Goal: Complete application form

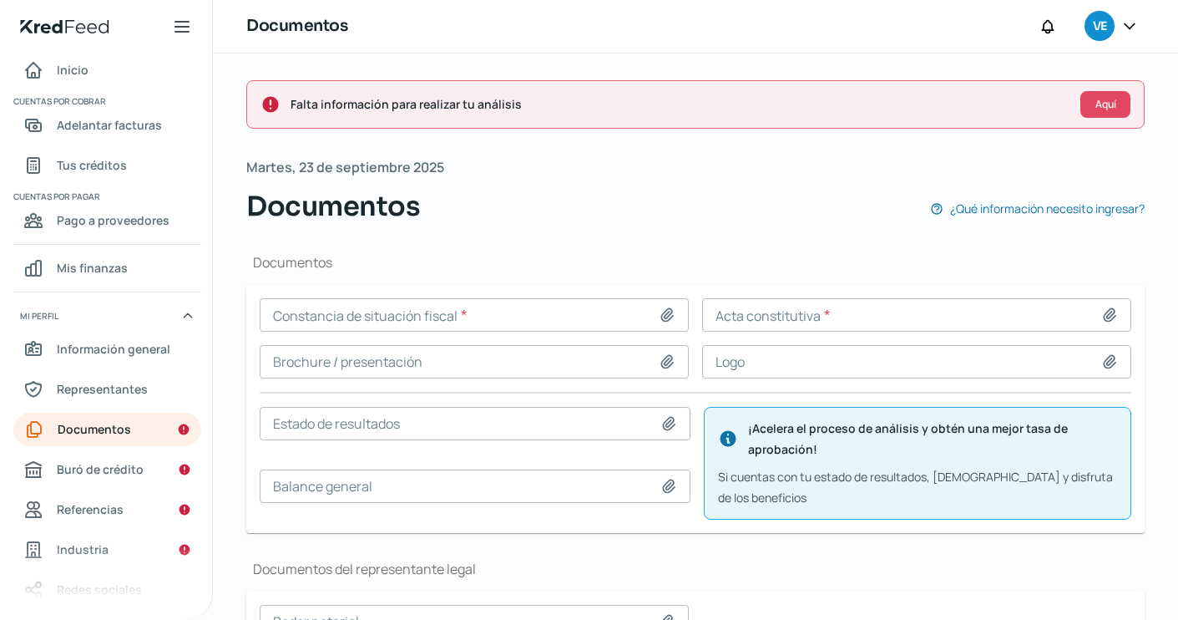
scroll to position [87, 0]
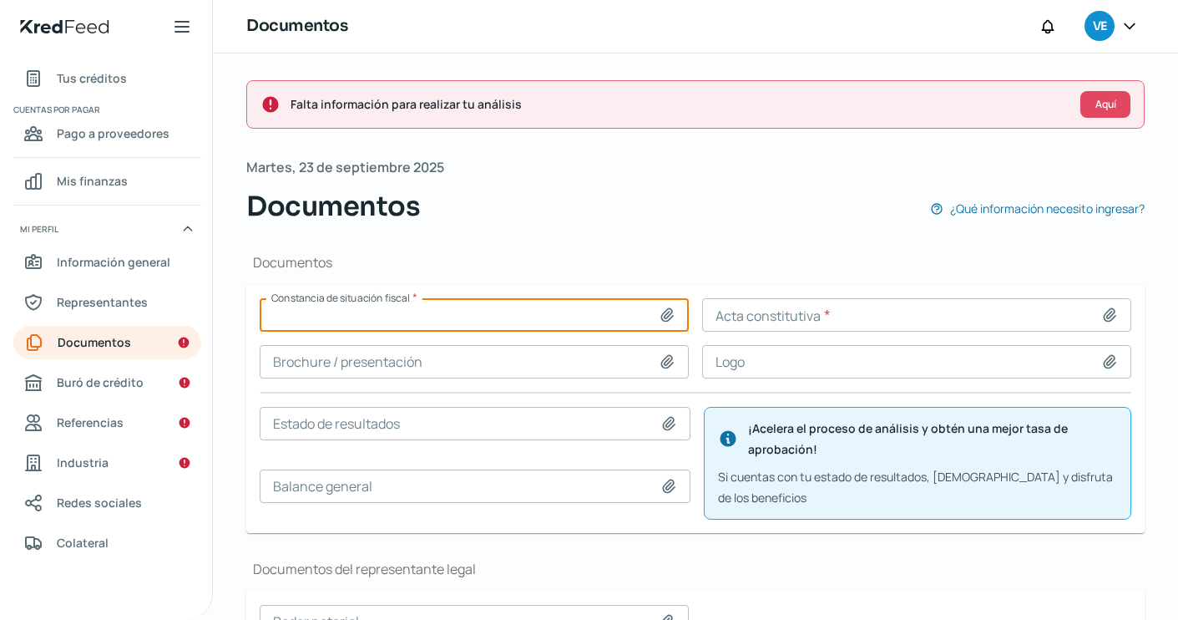
click at [486, 321] on input at bounding box center [474, 314] width 429 height 33
type input "C:\fakepath\CONSTITUTIVA 71,287 - GRUPO XOCOYO IZTET S.A. DE C.V. - 1ER TEST.pdf"
type input "CONSTITUTIVA 71,287 - GRUPO XOCOYO IZTET S.A. DE C.V. - 1ER TEST.pdf"
click at [803, 306] on input at bounding box center [916, 314] width 429 height 33
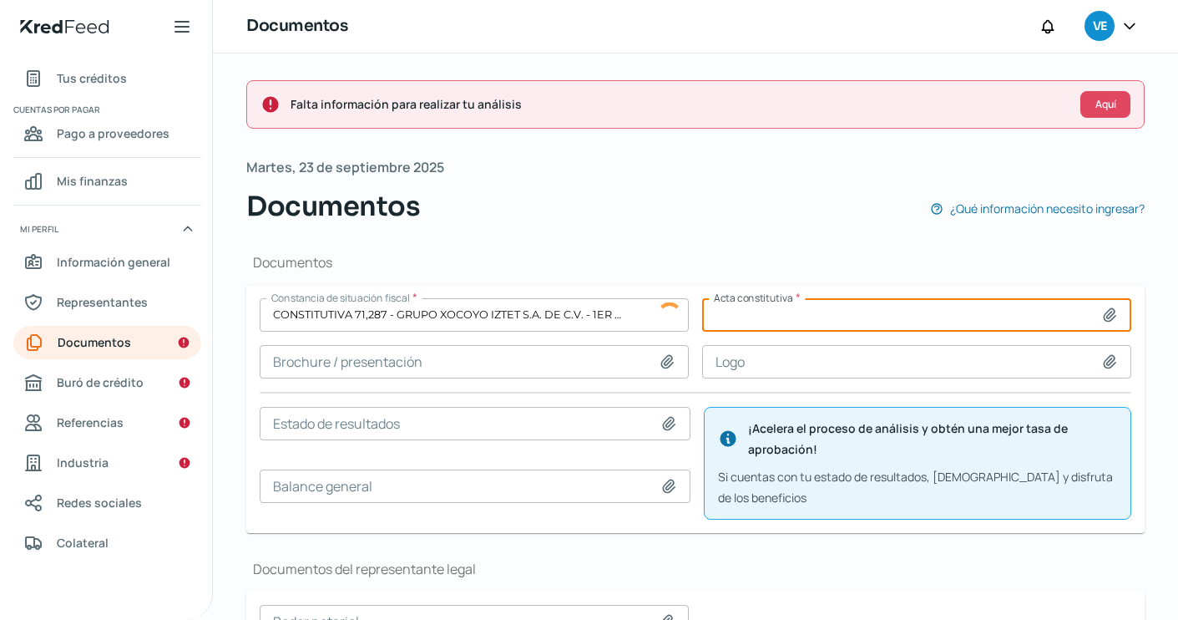
type input "C:\fakepath\CONSTITUTIVA 71,287 - GRUPO XOCOYO IZTET S.A. DE C.V. - 1ER TEST.pdf"
type input "CONSTITUTIVA 71,287 - GRUPO XOCOYO IZTET S.A. DE C.V. - 1ER TEST.pdf"
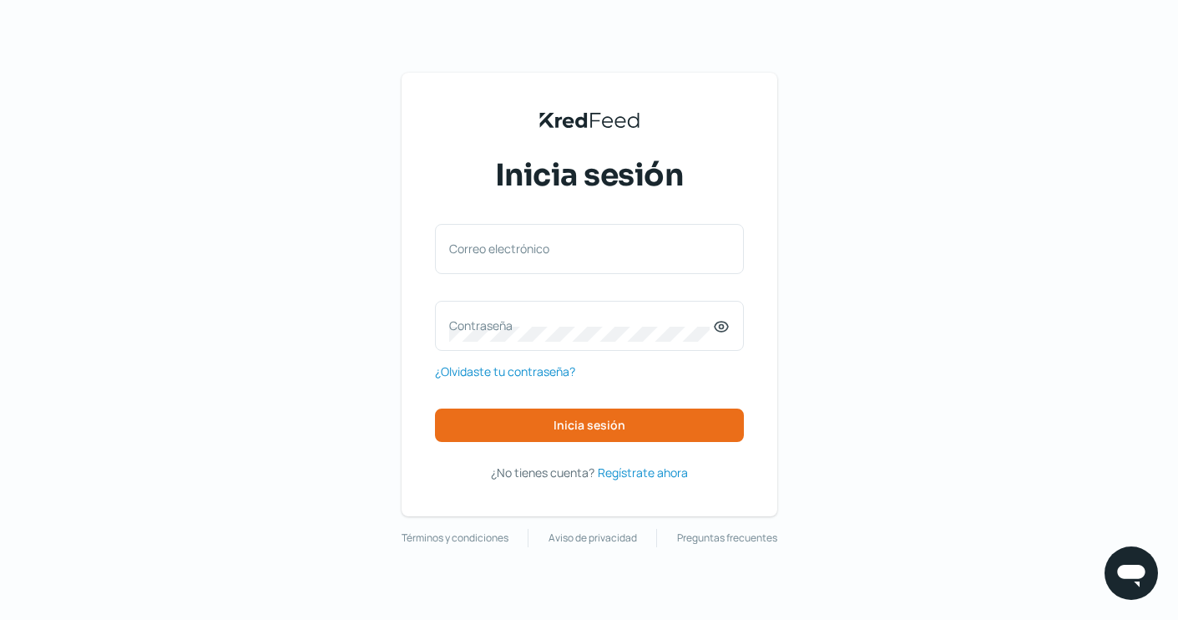
click at [863, 215] on div "KredFeed's Black Logo Inicia sesión Correo electrónico Contraseña ¿Olvidaste tu…" at bounding box center [589, 310] width 1178 height 620
click at [587, 239] on div "Correo electrónico" at bounding box center [589, 249] width 309 height 50
paste input "ventas@corporativoglobalmto.com.mx?"
type input "ventas@corporativoglobalmto.com.mx"
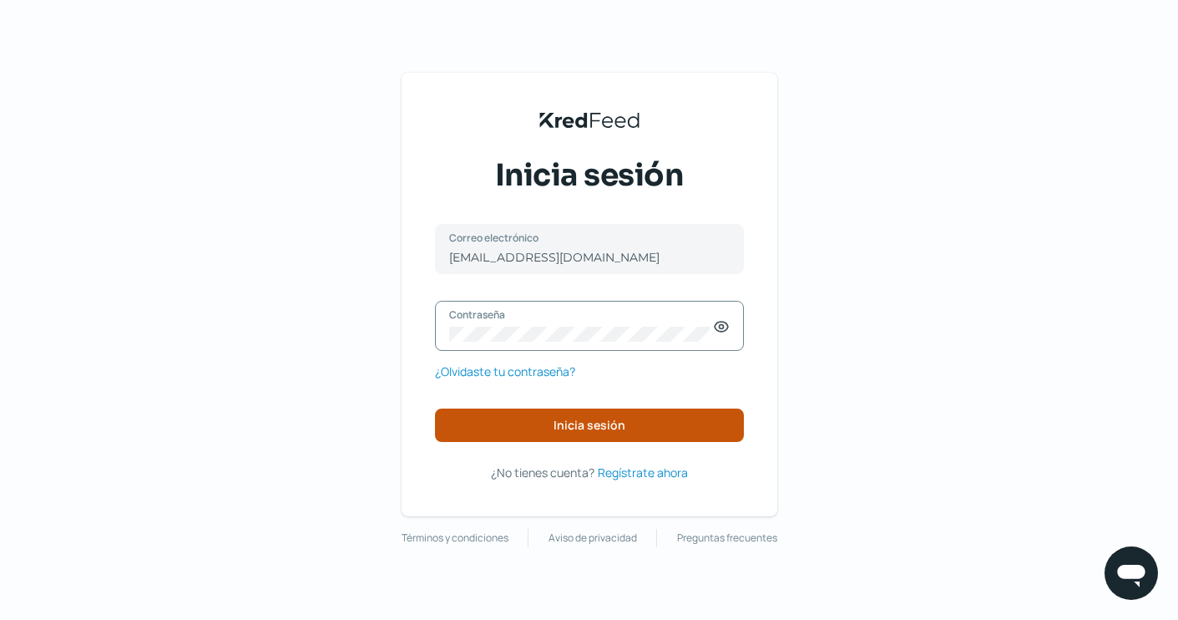
click at [581, 428] on span "Inicia sesión" at bounding box center [590, 425] width 72 height 12
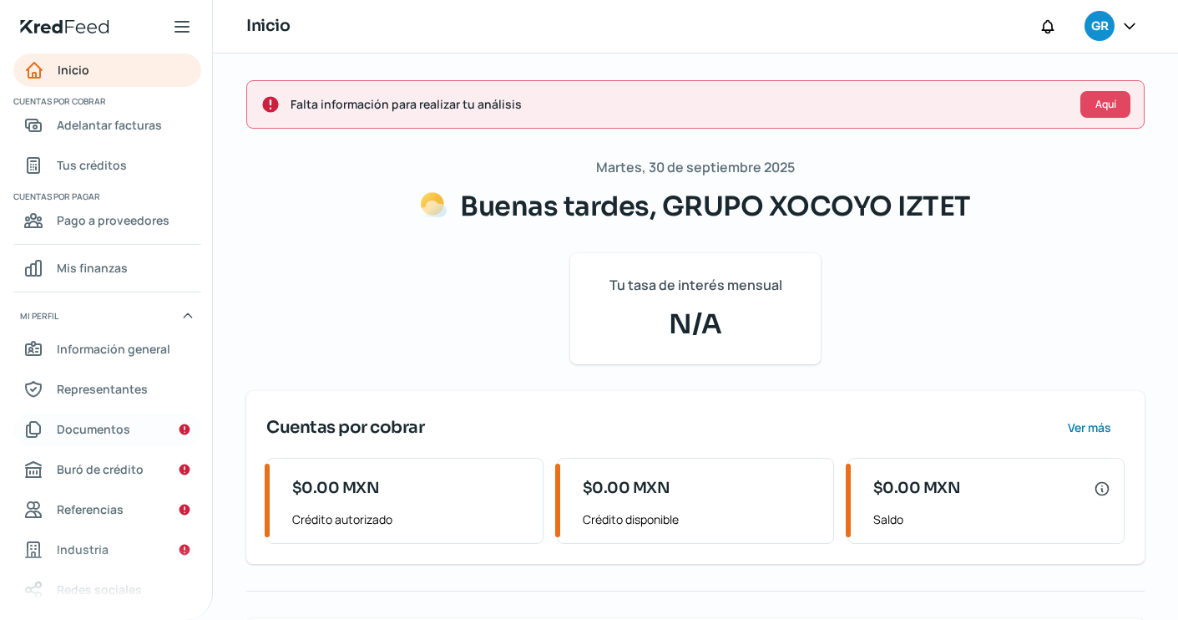
click at [136, 433] on link "Documentos" at bounding box center [107, 429] width 188 height 33
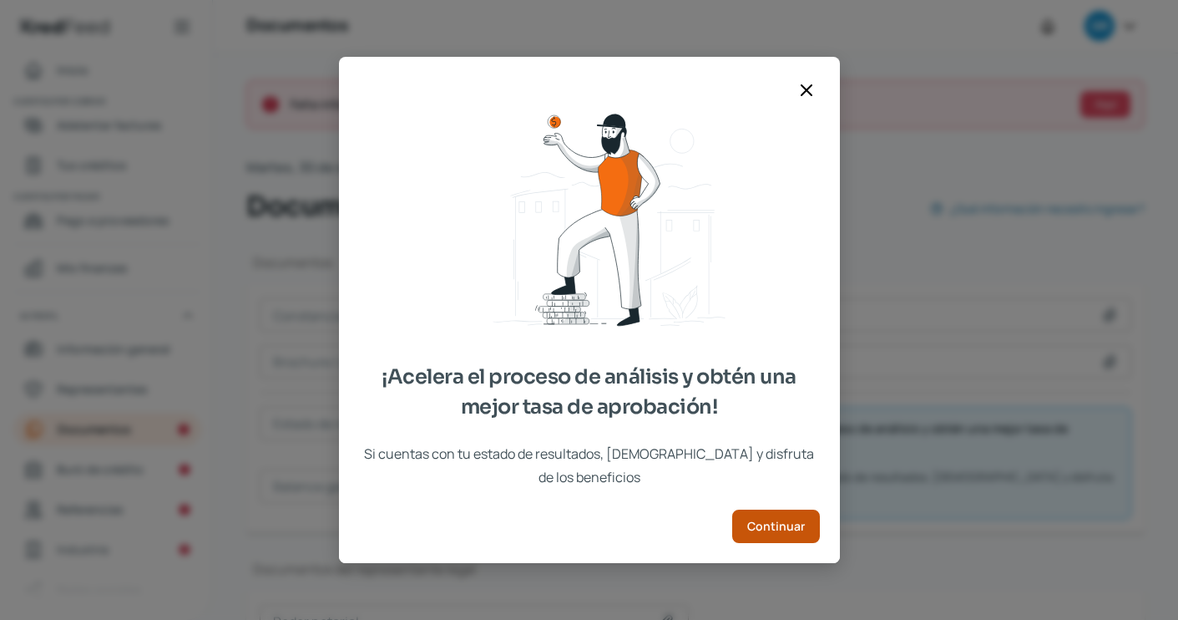
click at [785, 526] on button "Continuar" at bounding box center [776, 525] width 88 height 33
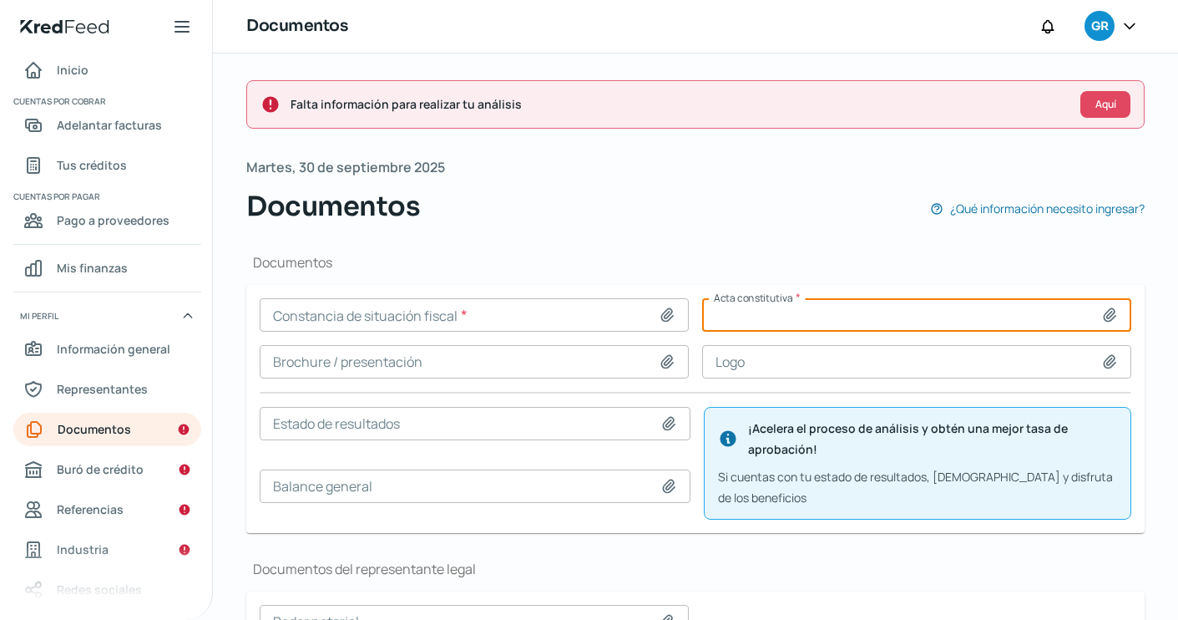
click at [818, 315] on input at bounding box center [916, 314] width 429 height 33
type input "C:\fakepath\CONSTITUTIVA 71,287 - GRUPO XOCOYO IZTET S.A. DE C.V. - 1ER TEST.pdf"
type input "CONSTITUTIVA 71,287 - GRUPO XOCOYO IZTET S.A. DE C.V. - 1ER TEST.pdf"
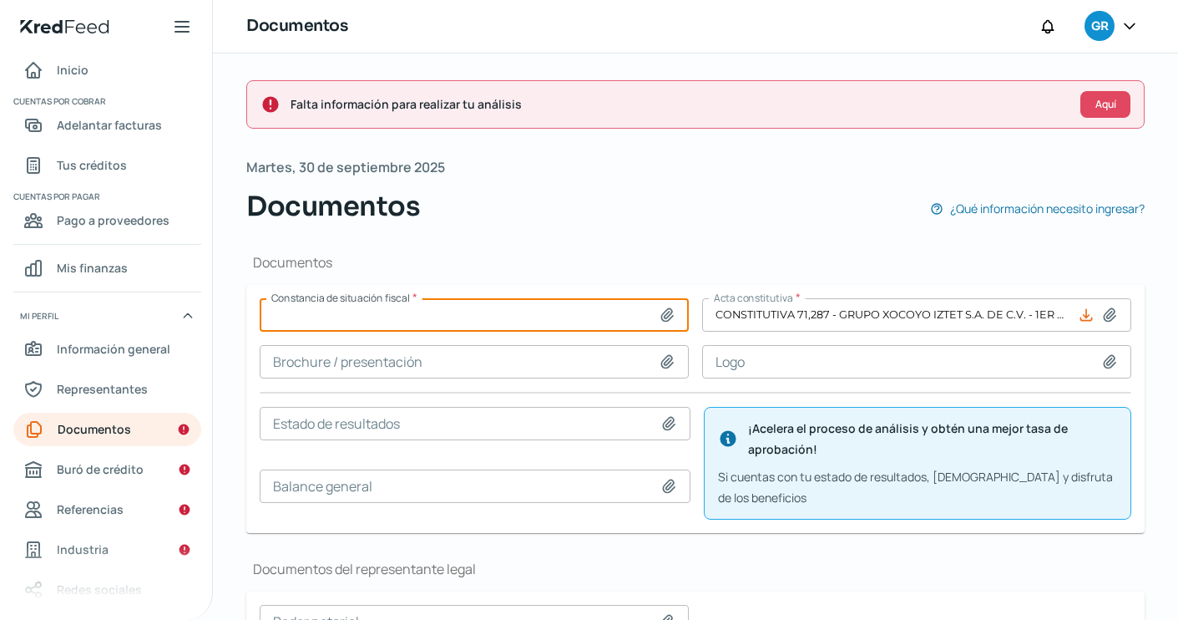
click at [455, 317] on input at bounding box center [474, 314] width 429 height 33
type input "C:\fakepath\CSF Grupo Xocoyo 050825.pdf"
type input "CSF Grupo Xocoyo 050825.pdf"
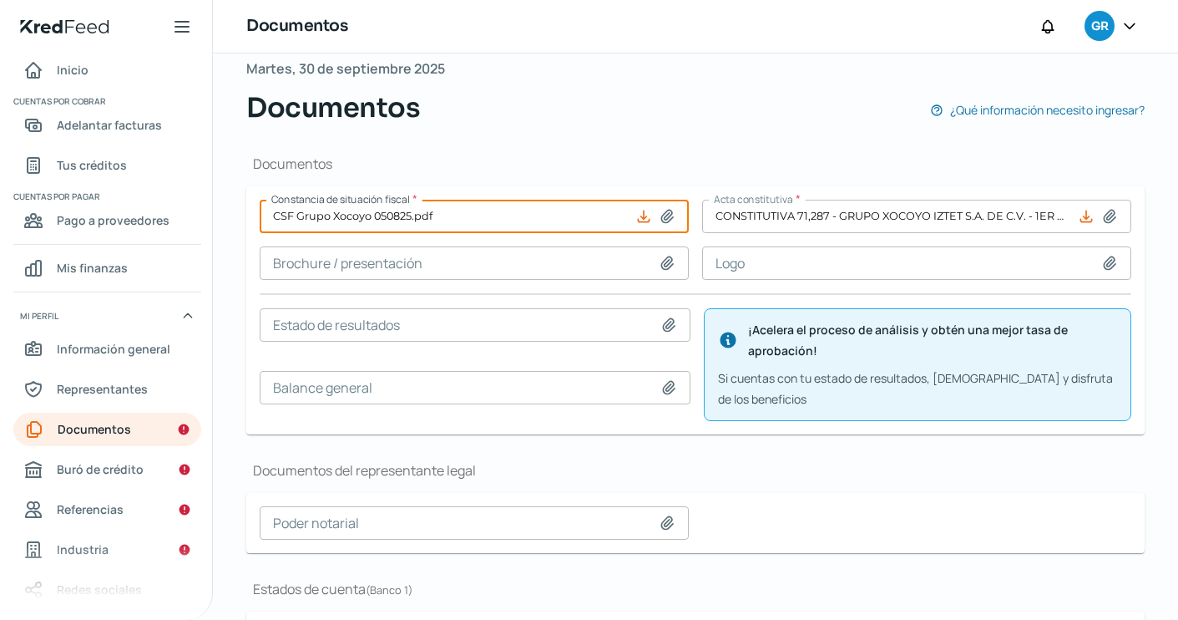
scroll to position [92, 0]
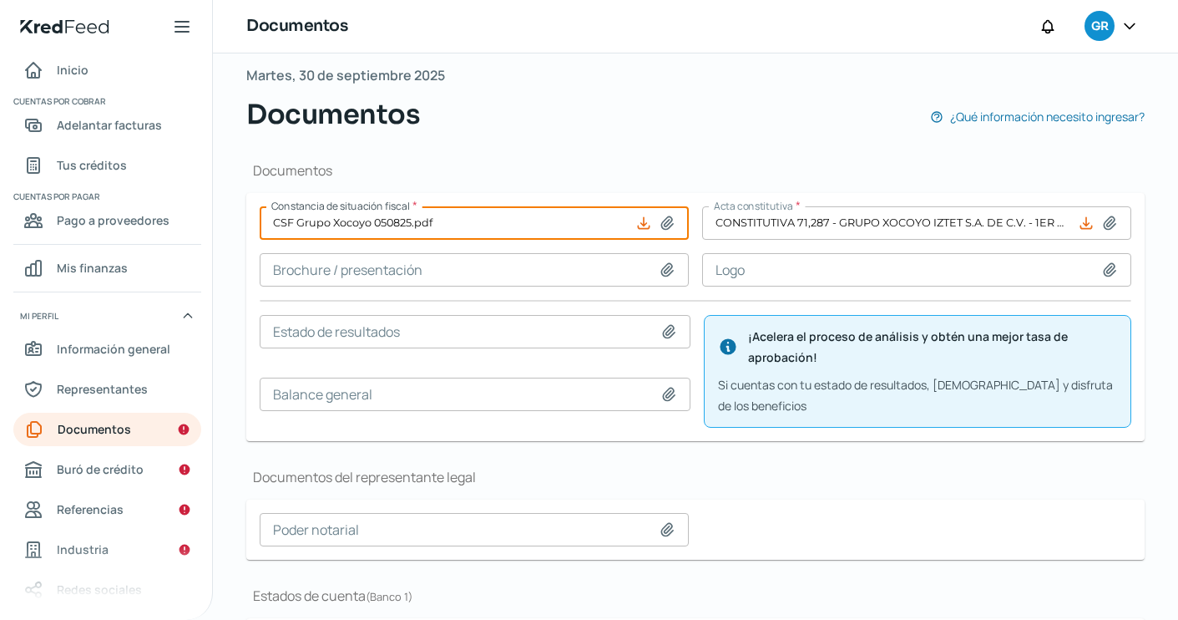
click at [534, 276] on input at bounding box center [474, 269] width 429 height 33
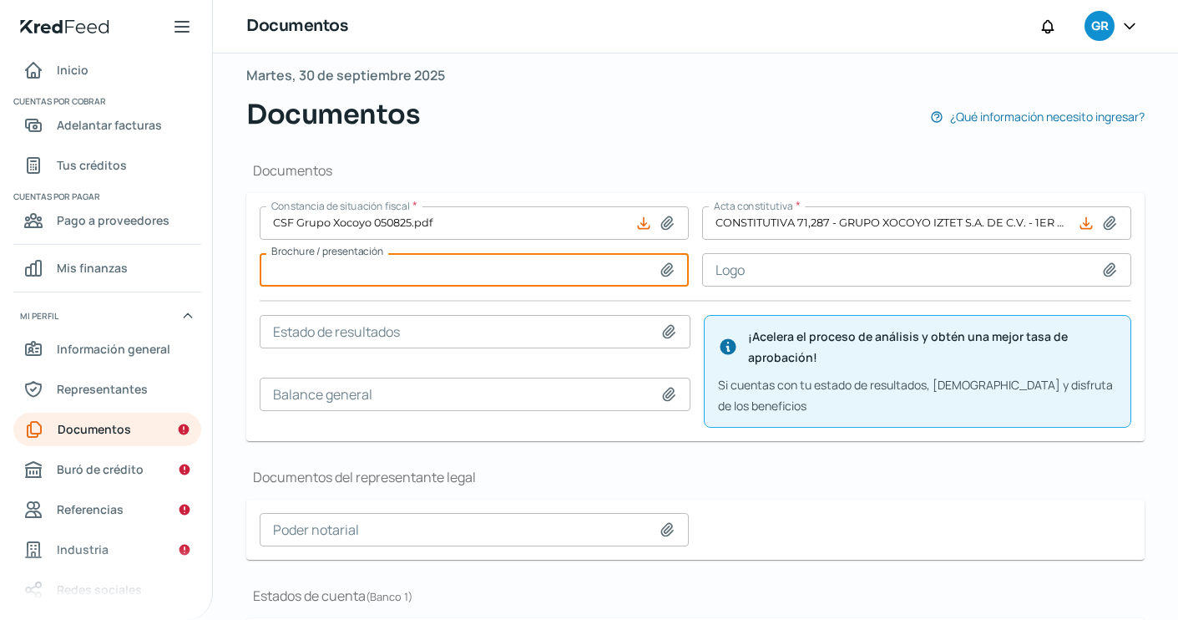
type input "C:\fakepath\ORGANIGRAMA-GRUPO XOCOYO IZTET S.A. DE C.V..pdf"
type input "ORGANIGRAMA-GRUPO XOCOYO IZTET S.A. DE C.V..pdf"
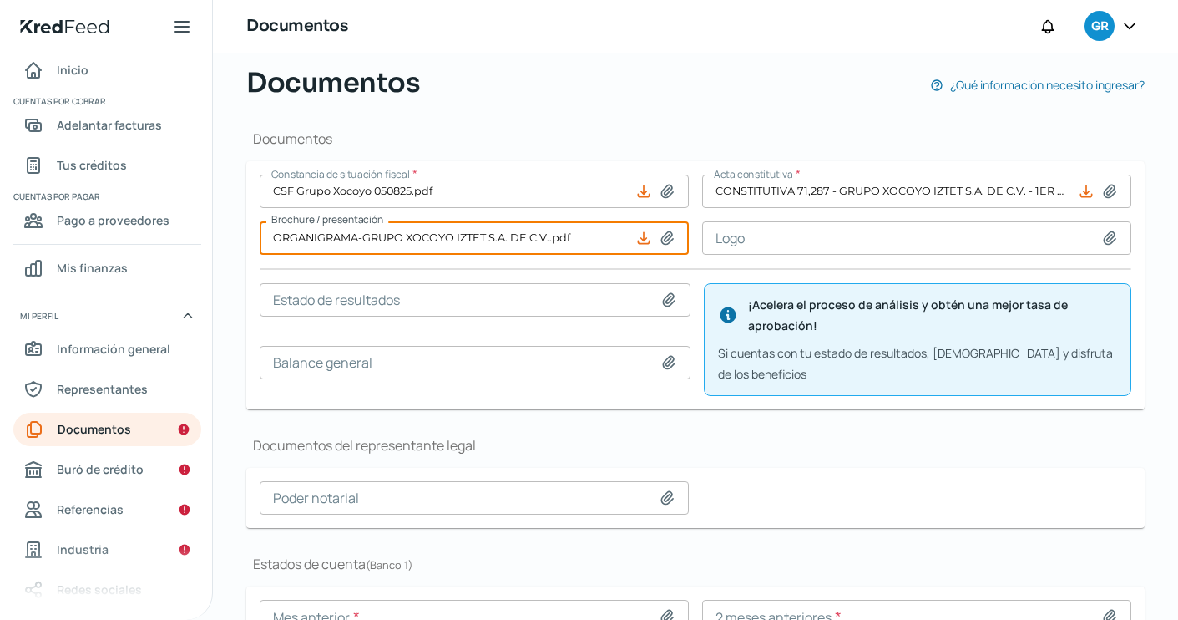
scroll to position [119, 0]
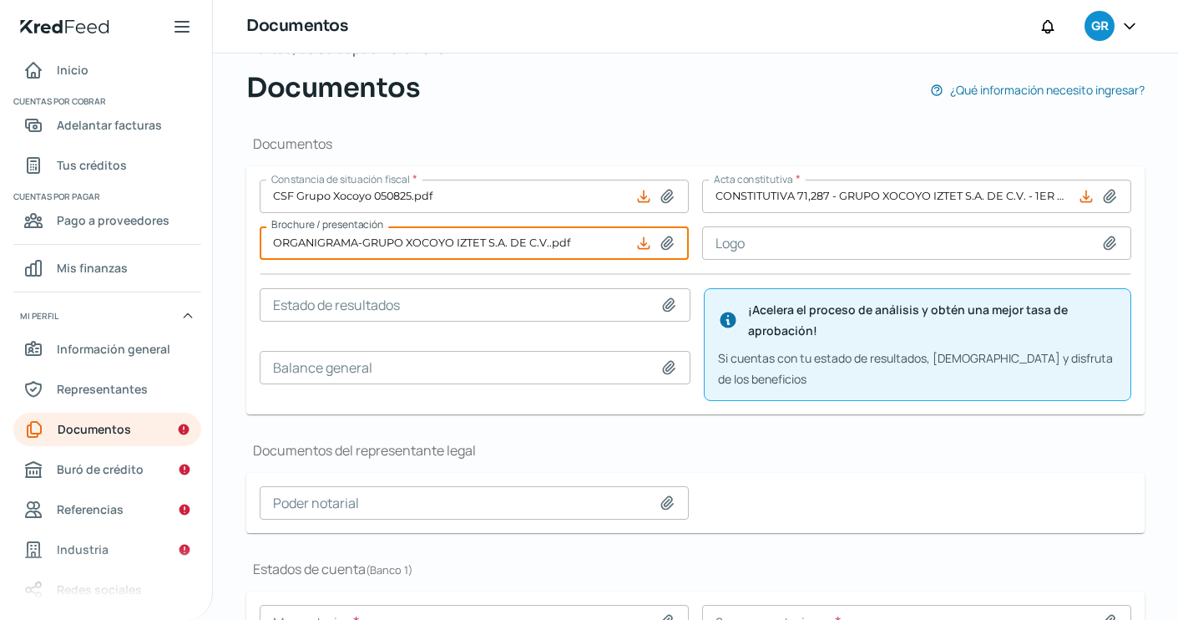
click at [432, 317] on input at bounding box center [475, 304] width 431 height 33
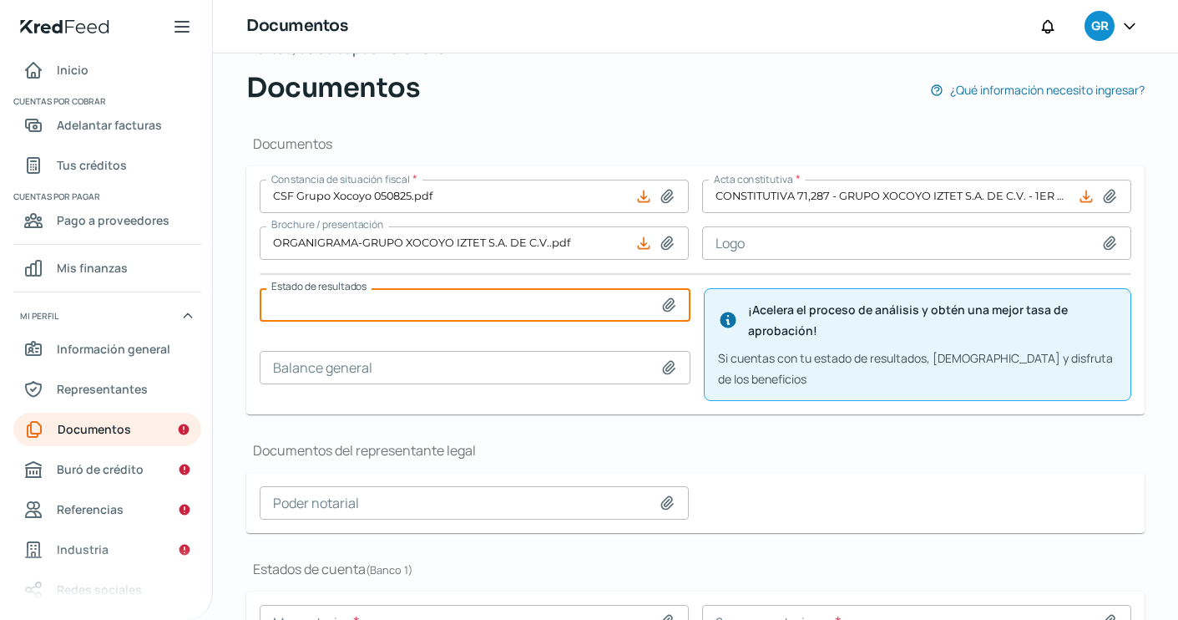
type input "C:\fakepath\XOCOYO Financieros 2024.pdf"
type input "XOCOYO Financieros 2024.pdf"
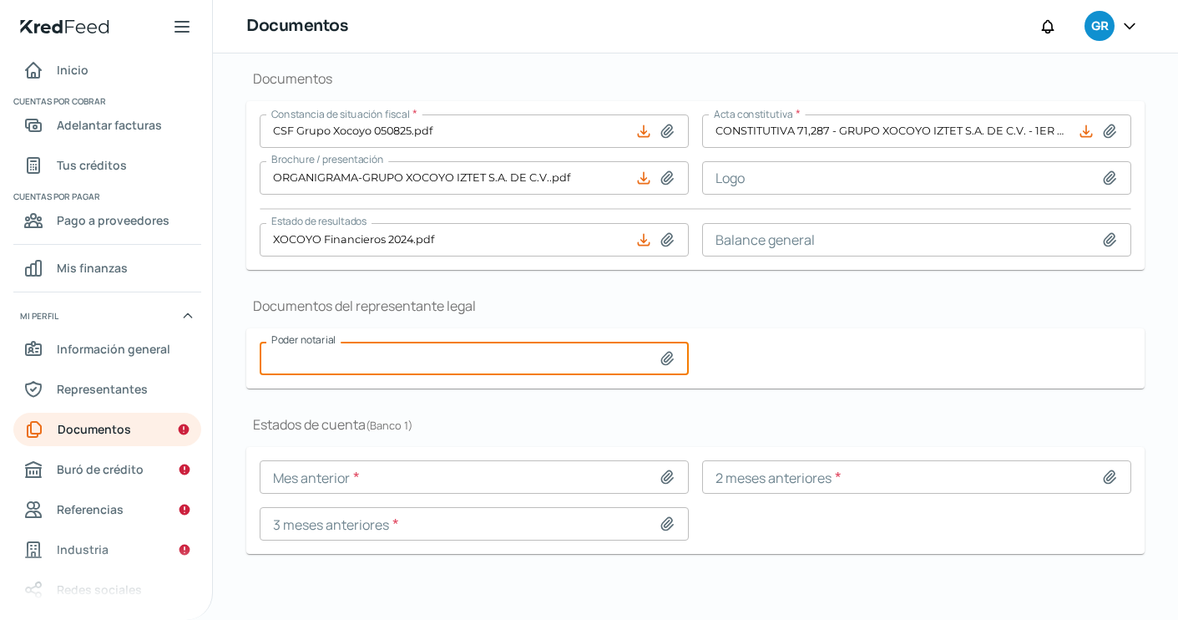
click at [656, 347] on input at bounding box center [474, 358] width 429 height 33
type input "C:\fakepath\ORGANIGRAMA-GRUPO XOCOYO IZTET S.A. DE C.V..pdf"
type input "ORGANIGRAMA-GRUPO XOCOYO IZTET S.A. DE C.V..pdf"
click at [904, 235] on input at bounding box center [916, 239] width 429 height 33
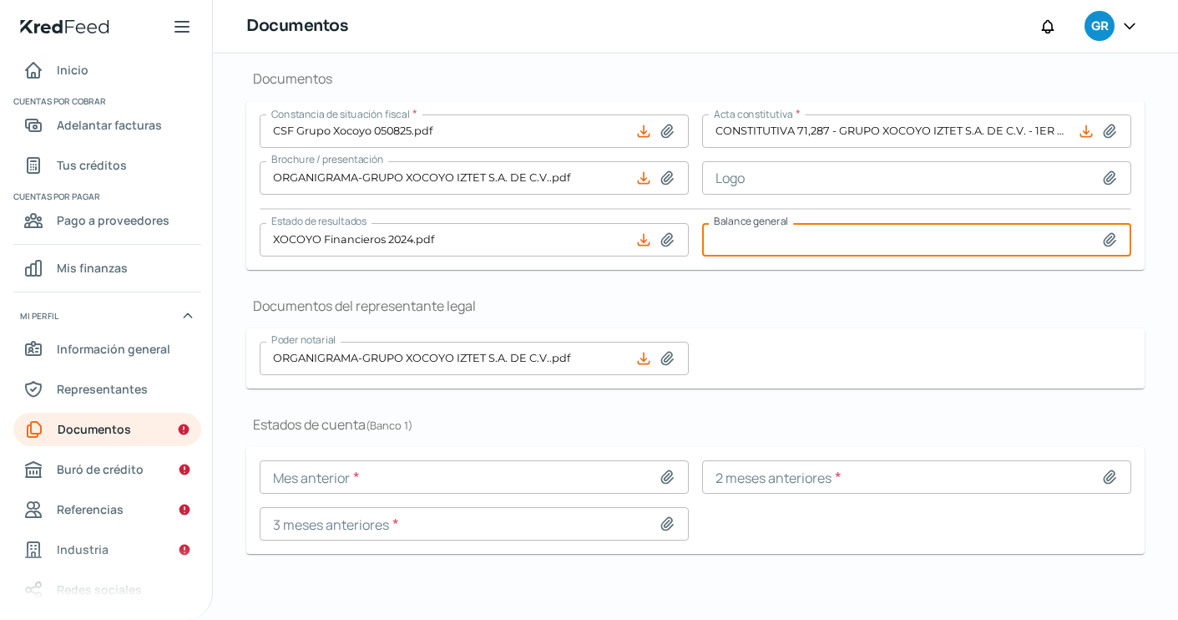
type input "C:\fakepath\XOCOYO Financieros 2024.pdf"
type input "XOCOYO Financieros 2024.pdf"
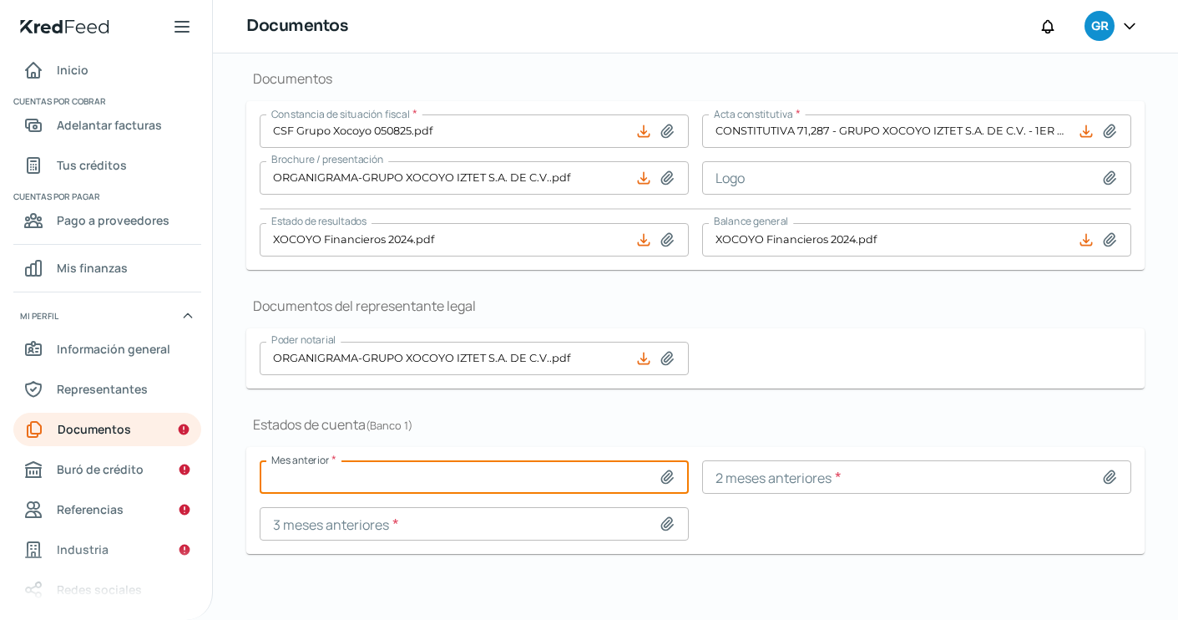
click at [467, 479] on input at bounding box center [474, 476] width 429 height 33
type input "C:\fakepath\XOCOYO JULIO.PDF"
type input "XOCOYO JULIO.PDF"
click at [882, 478] on input at bounding box center [916, 476] width 429 height 33
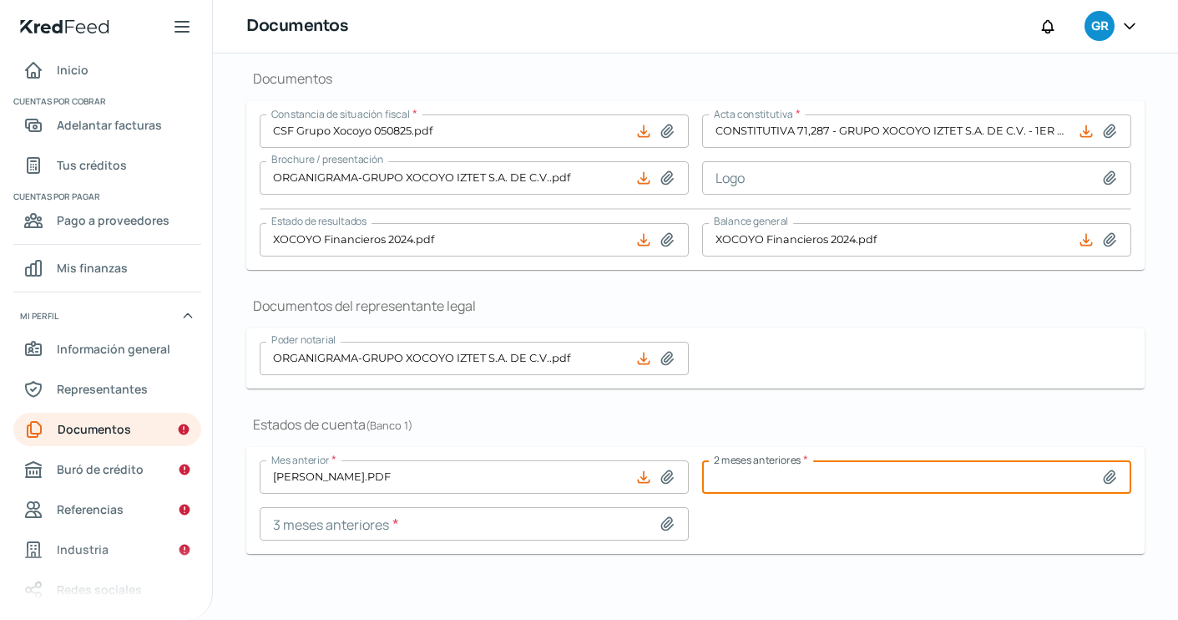
type input "C:\fakepath\XOCOYO JUNIO.PDF"
type input "XOCOYO JUNIO.PDF"
click at [399, 521] on input at bounding box center [474, 523] width 429 height 33
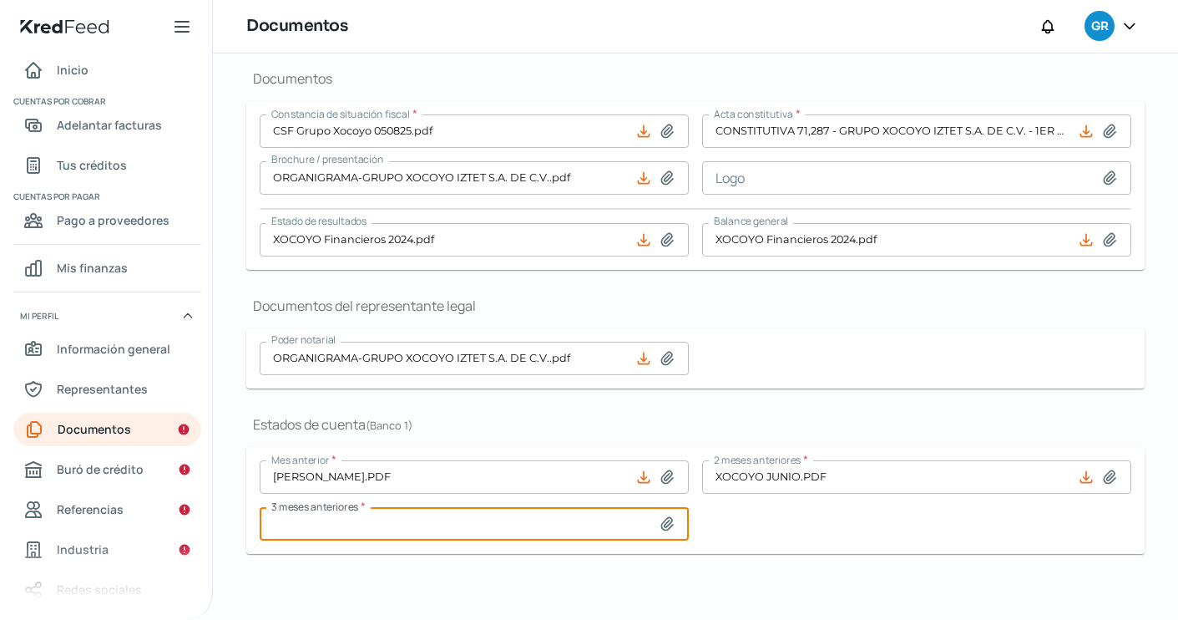
click at [387, 0] on div "Documentos GR" at bounding box center [695, 26] width 965 height 53
click at [544, 539] on input at bounding box center [474, 523] width 429 height 33
type input "C:\fakepath\XOCOYO MAYO.PDF"
type input "XOCOYO MAYO.PDF"
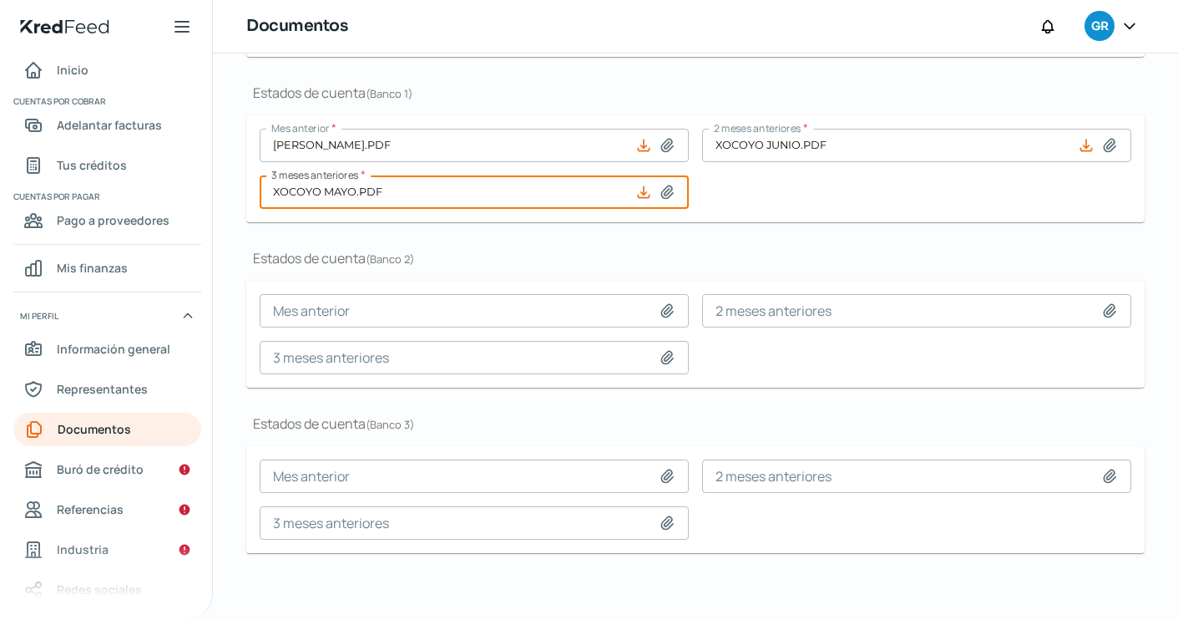
scroll to position [466, 0]
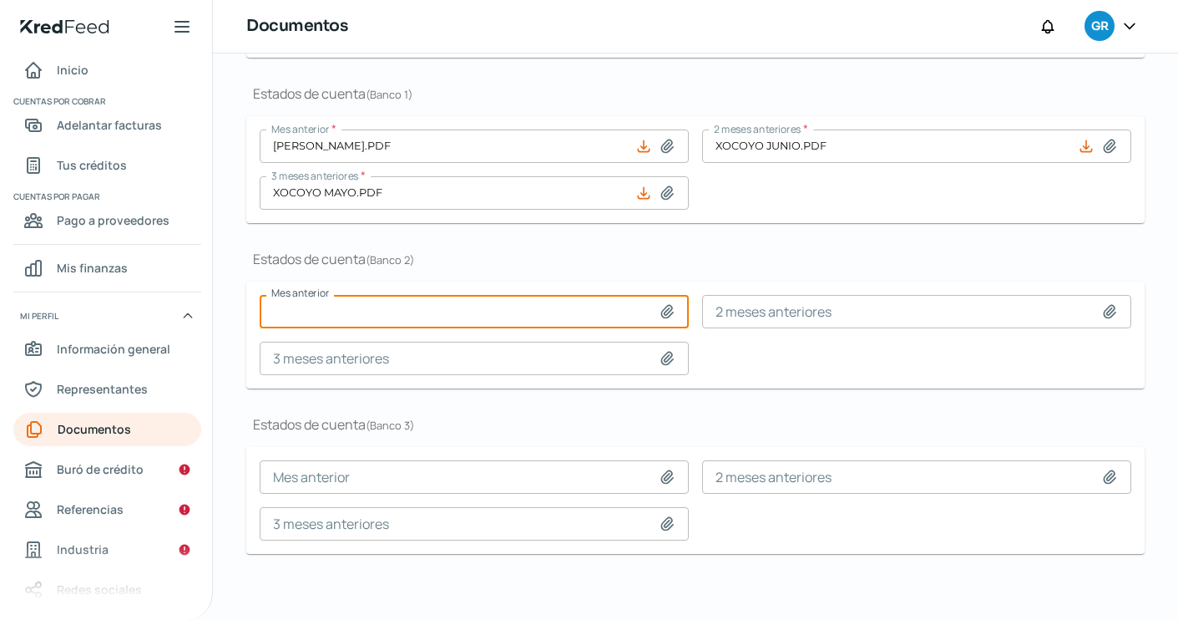
click at [566, 310] on input at bounding box center [474, 311] width 429 height 33
type input "C:\fakepath\XOCOYO MAYO.PDF"
type input "XOCOYO MAYO.PDF"
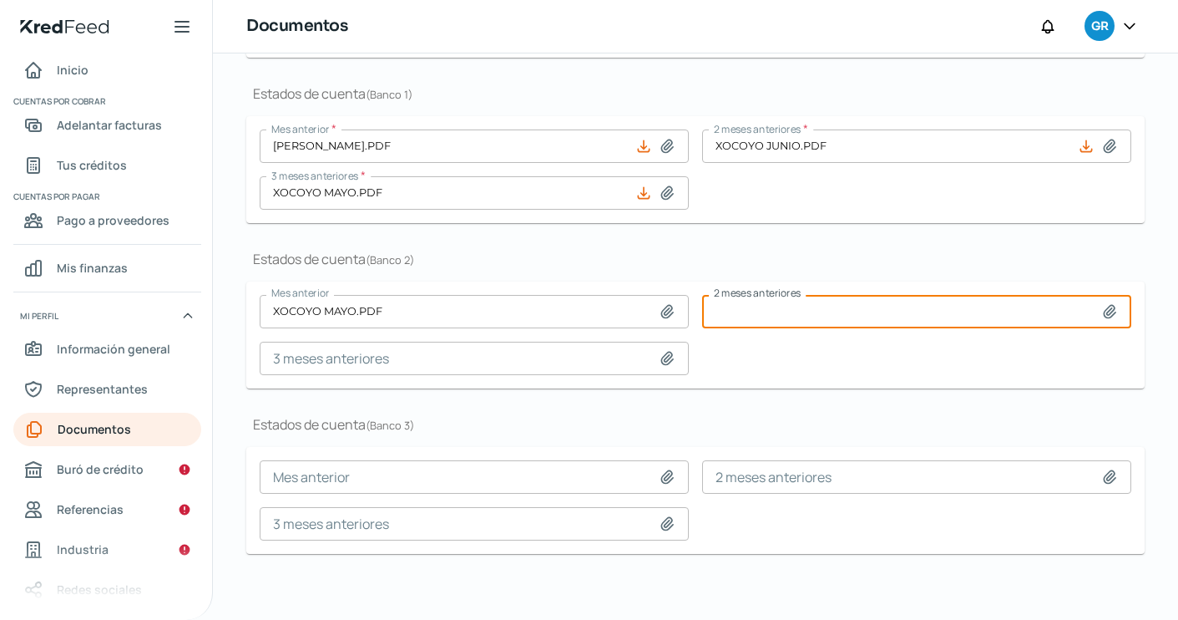
click at [855, 313] on input at bounding box center [916, 311] width 429 height 33
type input "C:\fakepath\XOCOYO JUNIO.PDF"
type input "XOCOYO JUNIO.PDF"
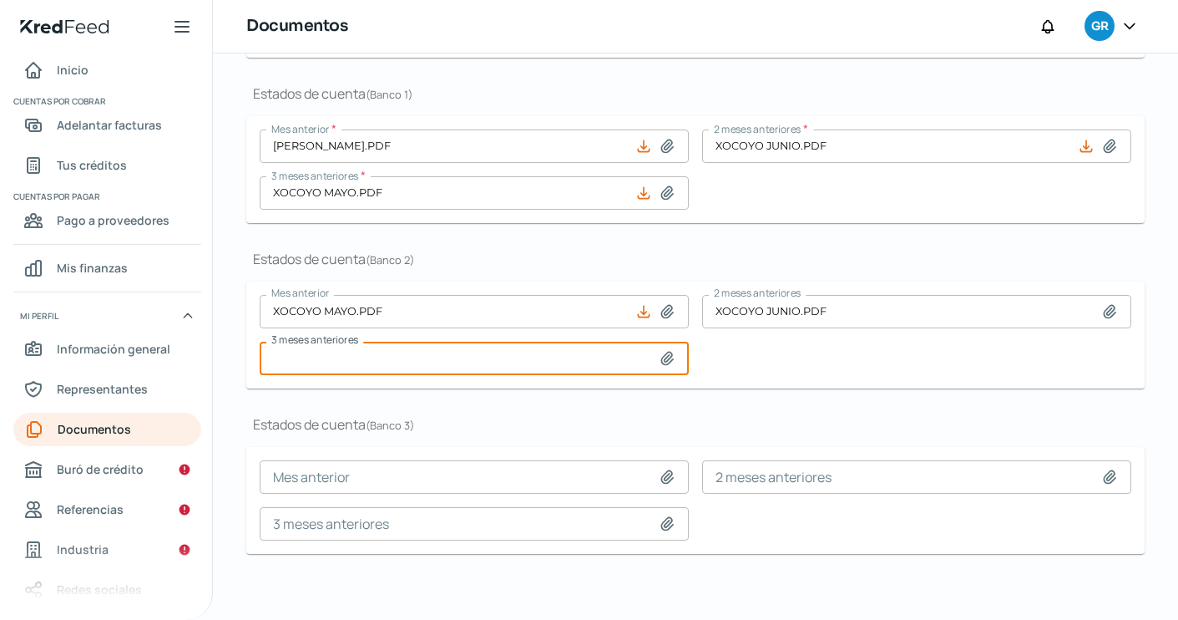
click at [456, 358] on input at bounding box center [474, 358] width 429 height 33
type input "C:\fakepath\XOCOYO JULIO.PDF"
type input "XOCOYO JULIO.PDF"
click at [434, 479] on input at bounding box center [474, 476] width 429 height 33
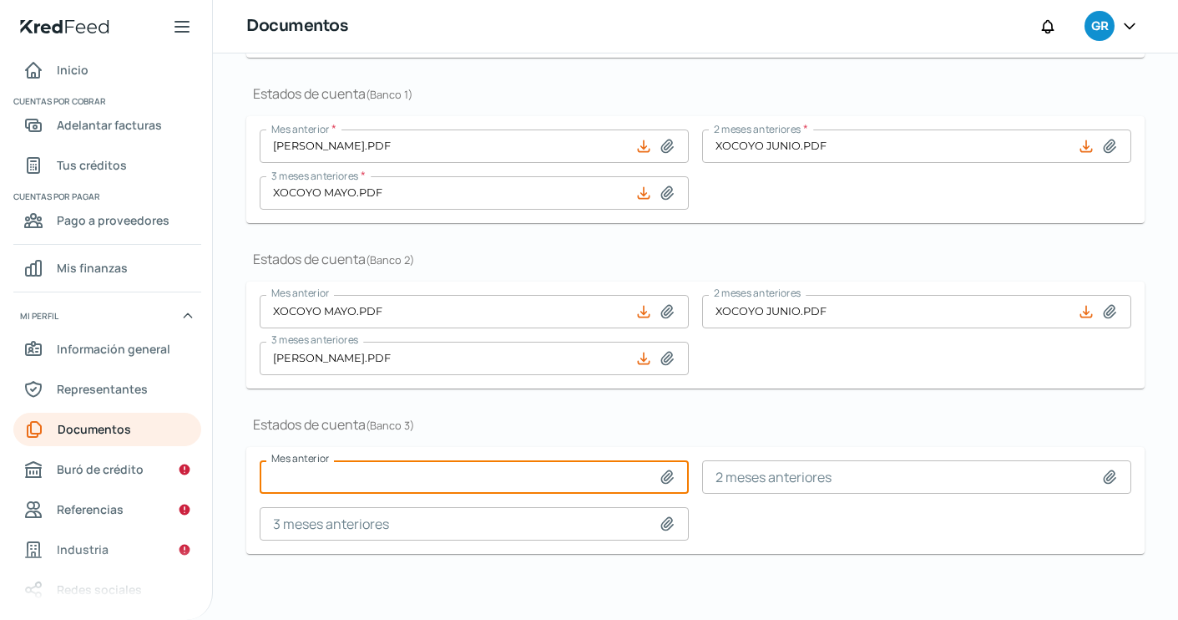
type input "C:\fakepath\XOCOYO MAYO.PDF"
type input "XOCOYO MAYO.PDF"
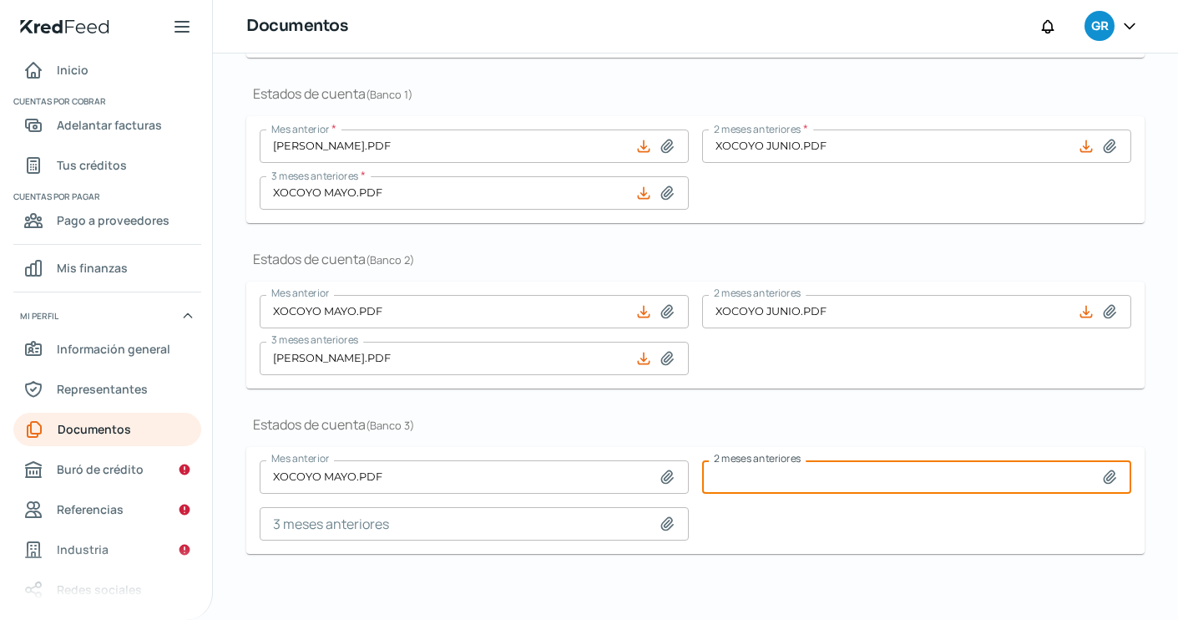
click at [823, 487] on input at bounding box center [916, 476] width 429 height 33
type input "C:\fakepath\XOCOYO JUNIO.PDF"
type input "XOCOYO JUNIO.PDF"
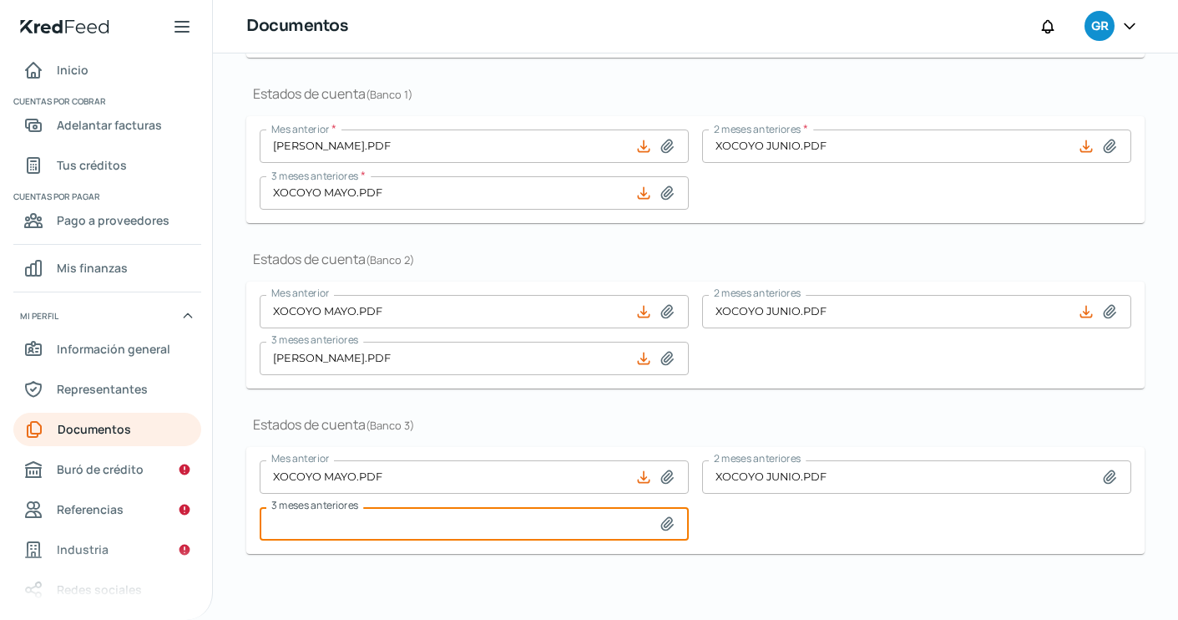
click at [489, 519] on input at bounding box center [474, 523] width 429 height 33
type input "C:\fakepath\XOCOYO JULIO.PDF"
type input "XOCOYO JULIO.PDF"
click at [99, 472] on span "Buró de crédito" at bounding box center [100, 468] width 87 height 21
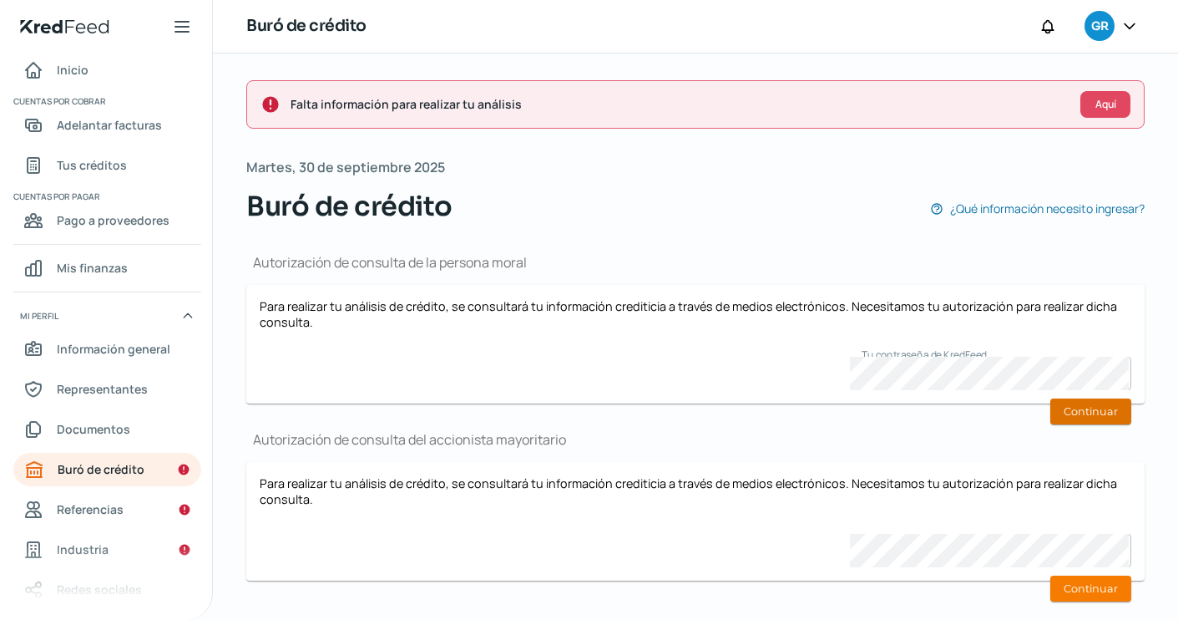
click at [1063, 420] on button "Continuar" at bounding box center [1091, 411] width 81 height 26
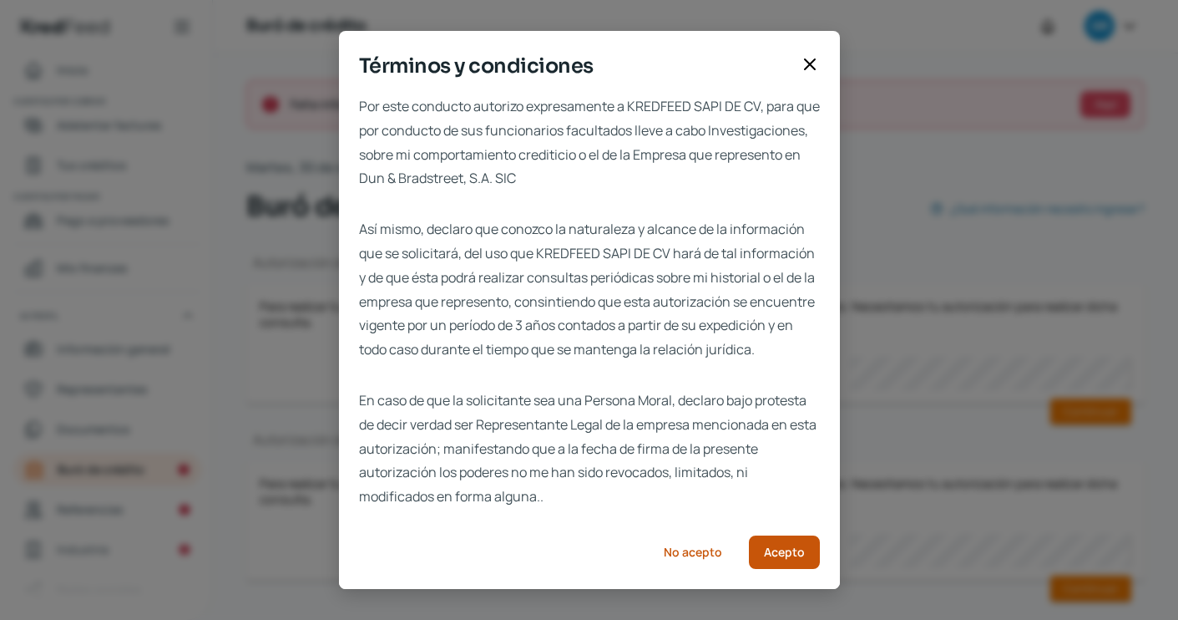
click at [780, 558] on span "Acepto" at bounding box center [784, 552] width 41 height 12
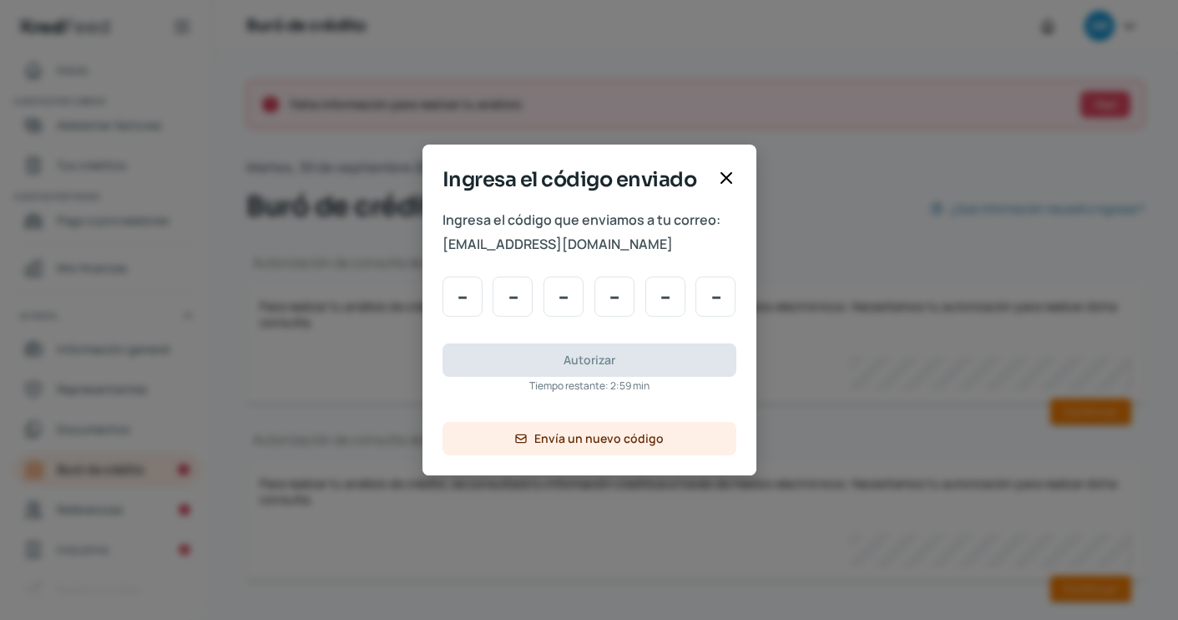
drag, startPoint x: 746, startPoint y: 242, endPoint x: 428, endPoint y: 250, distance: 318.3
click at [428, 250] on div "Ingresa el código que enviamos a tu correo: nuevoproyecto@corporativoglobalmto.…" at bounding box center [590, 341] width 334 height 266
drag, startPoint x: 443, startPoint y: 246, endPoint x: 773, endPoint y: 273, distance: 330.9
click at [773, 273] on div "Ingresa el código enviado Ingresa el código que enviamos a tu correo: nuevoproy…" at bounding box center [589, 310] width 1178 height 620
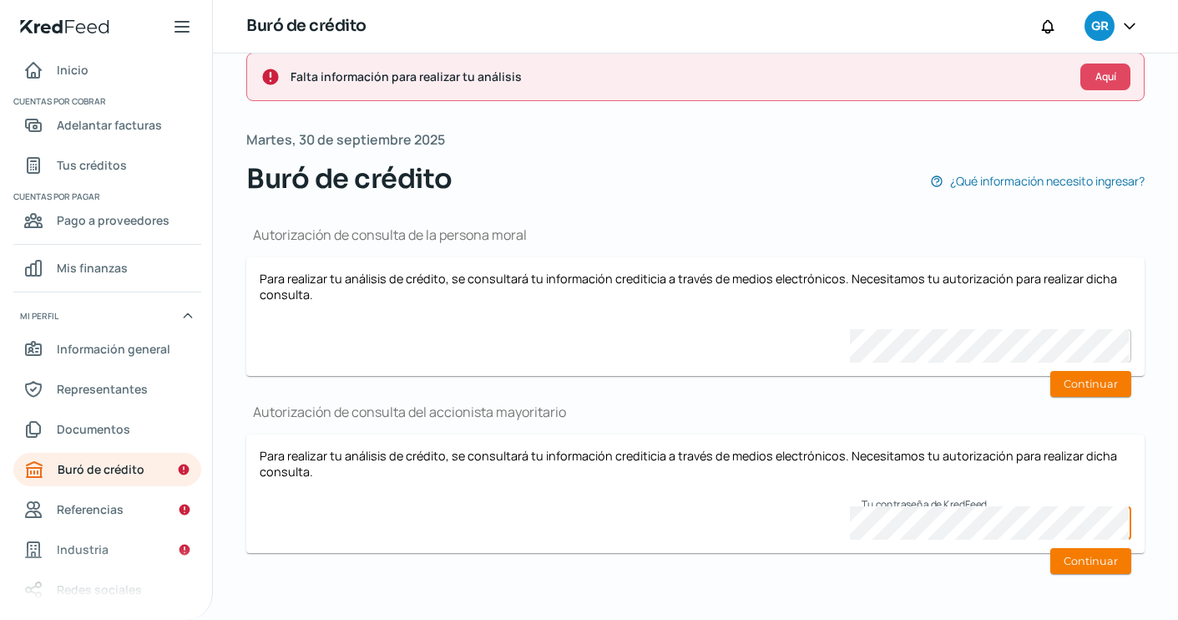
scroll to position [27, 0]
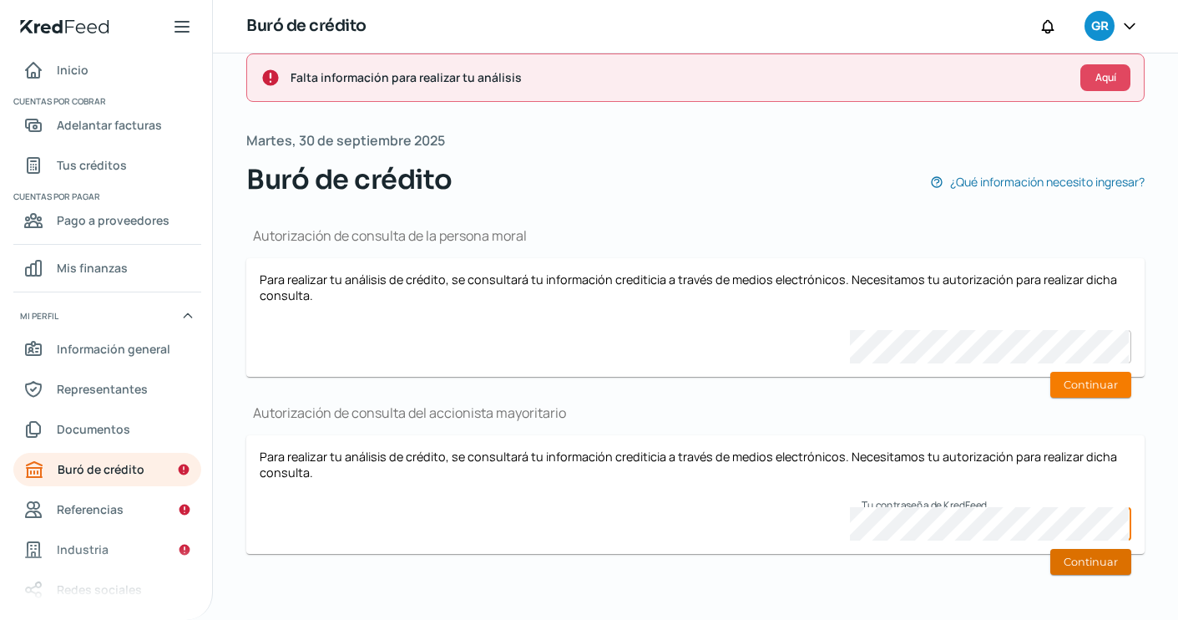
click at [1109, 570] on button "Continuar" at bounding box center [1091, 562] width 81 height 26
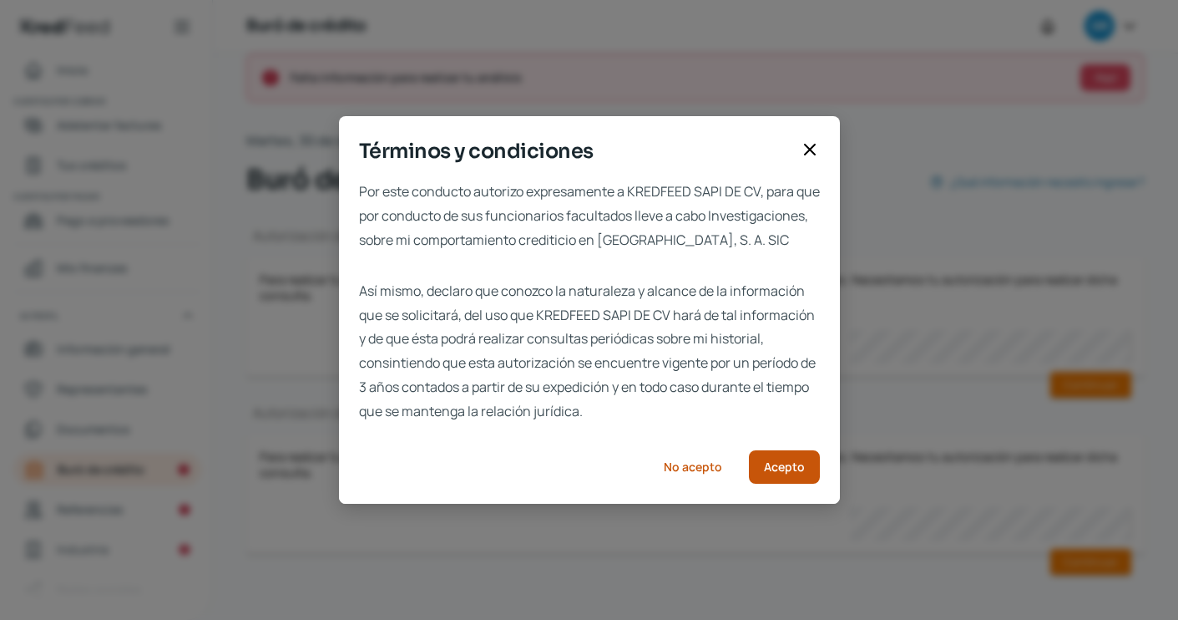
click at [777, 483] on button "Acepto" at bounding box center [784, 466] width 71 height 33
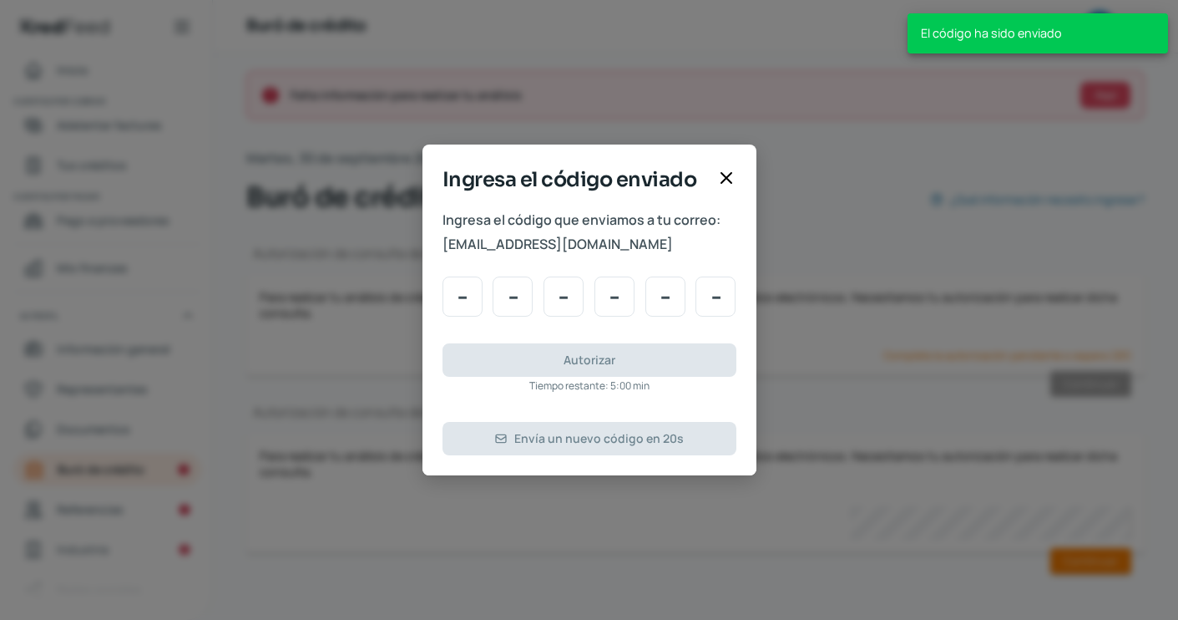
scroll to position [8, 0]
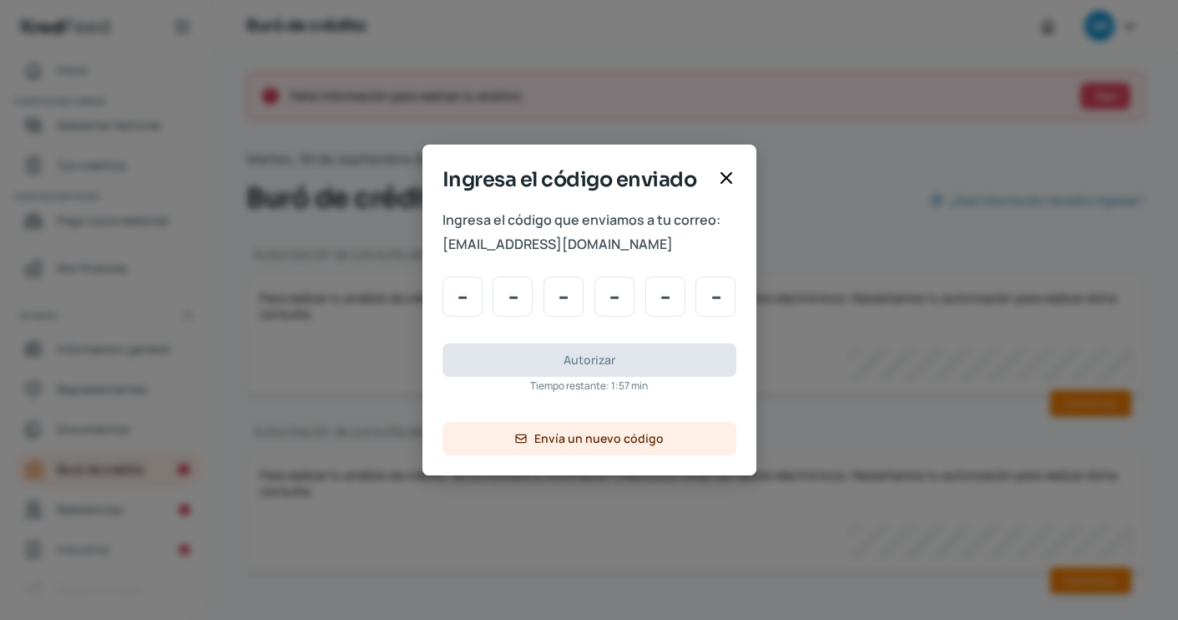
click at [724, 182] on icon at bounding box center [727, 178] width 20 height 20
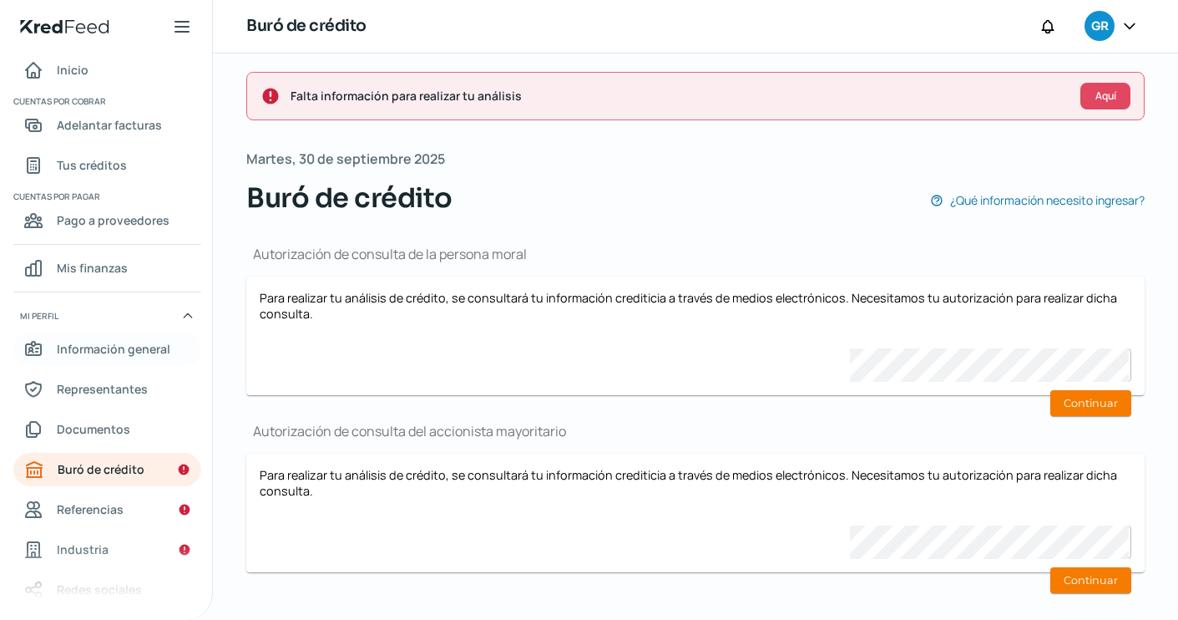
click at [129, 356] on span "Información general" at bounding box center [114, 348] width 114 height 21
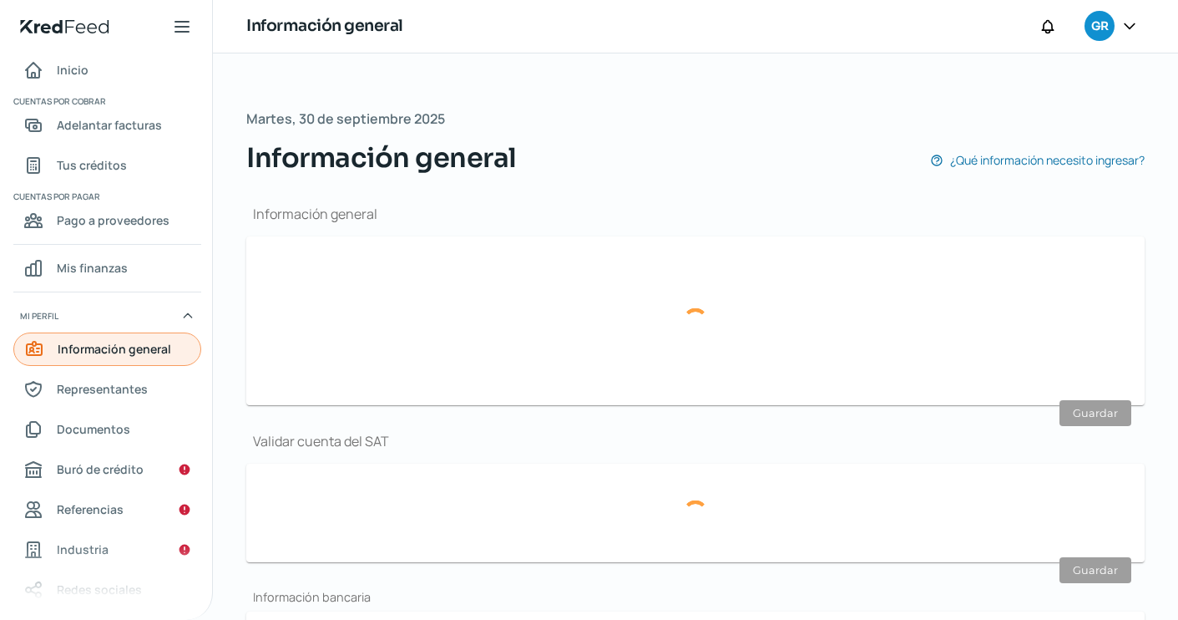
type input "ventas@corporativoglobalmto.com.mx"
type input "Personas morales del régimen general"
type input "GRUPO XOCOYO IZTET"
type input "55 - 3814 - 1243"
type input "GXI231018NB4"
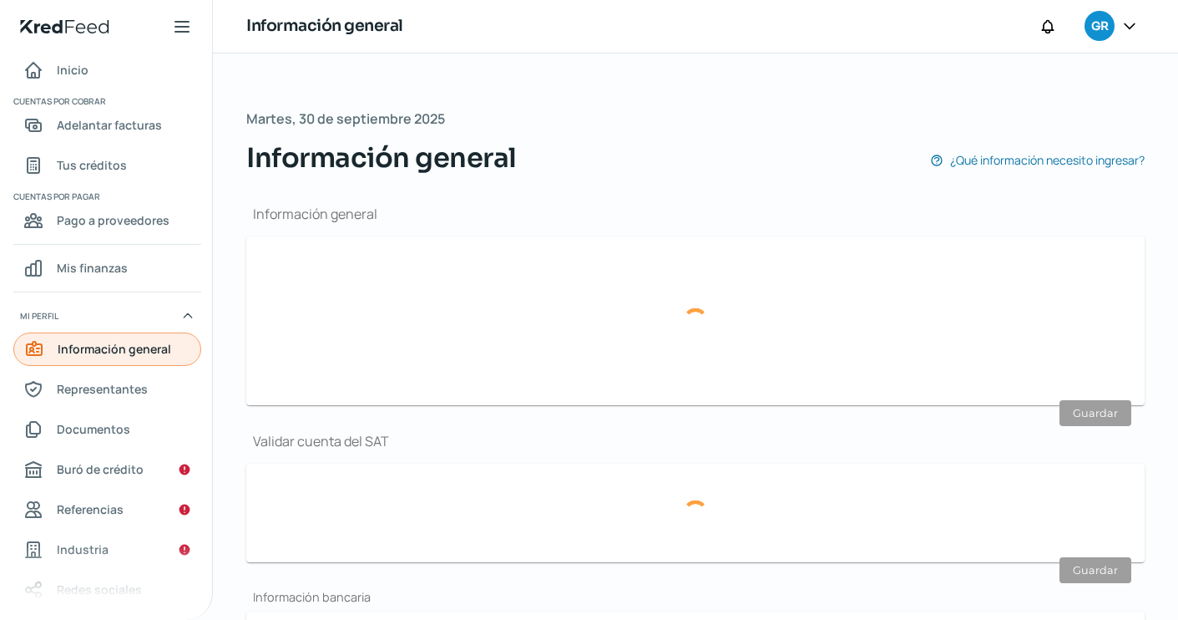
type input "av san jose"
type input "29"
type input "01130"
type input "molino de Santo Domingo"
type input "alvaro obregon"
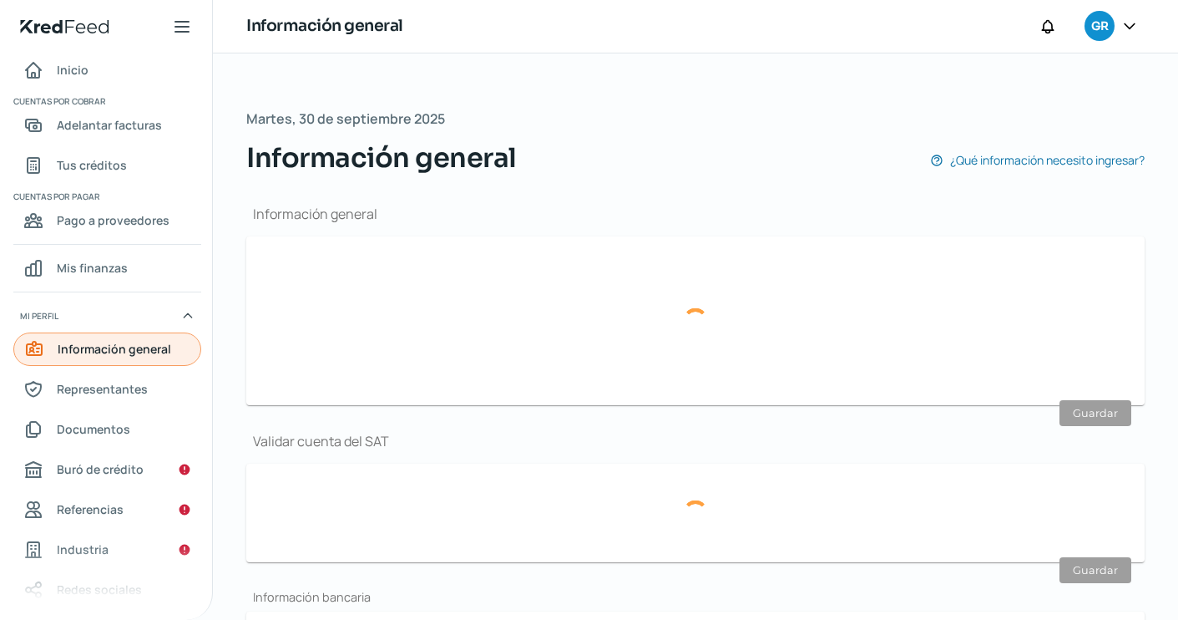
type input "CDMX"
type input "mexico"
type input "estado-cuenta-agosto - GRUPO XOCOYO IZTET.pdf"
type input "1"
type input "0"
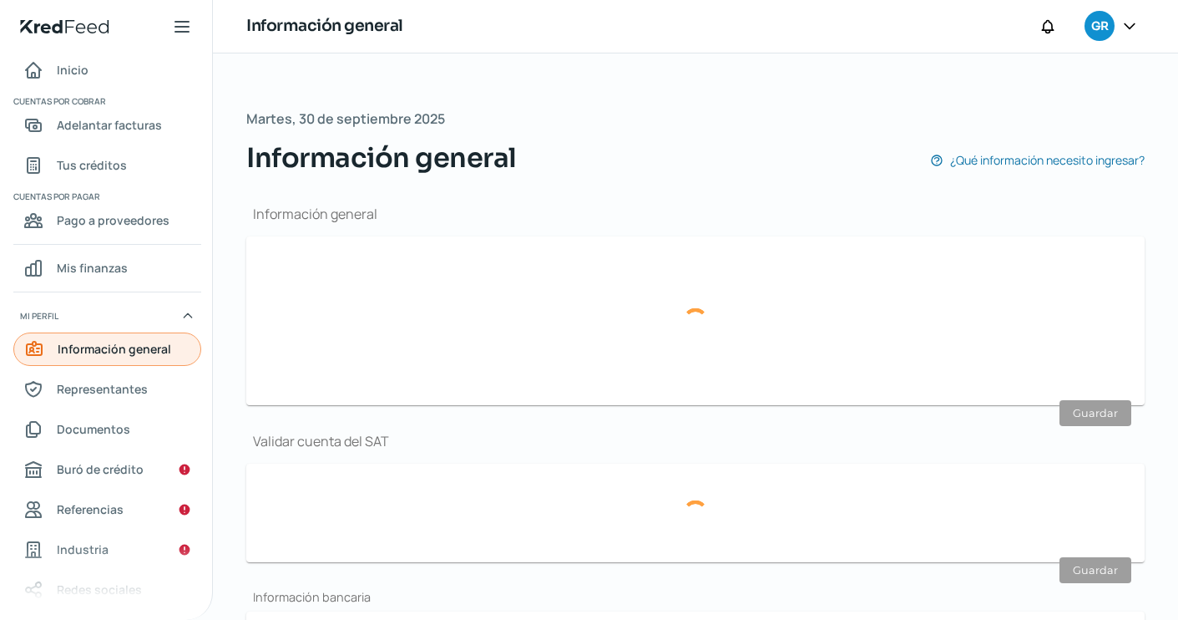
type input "Rentada"
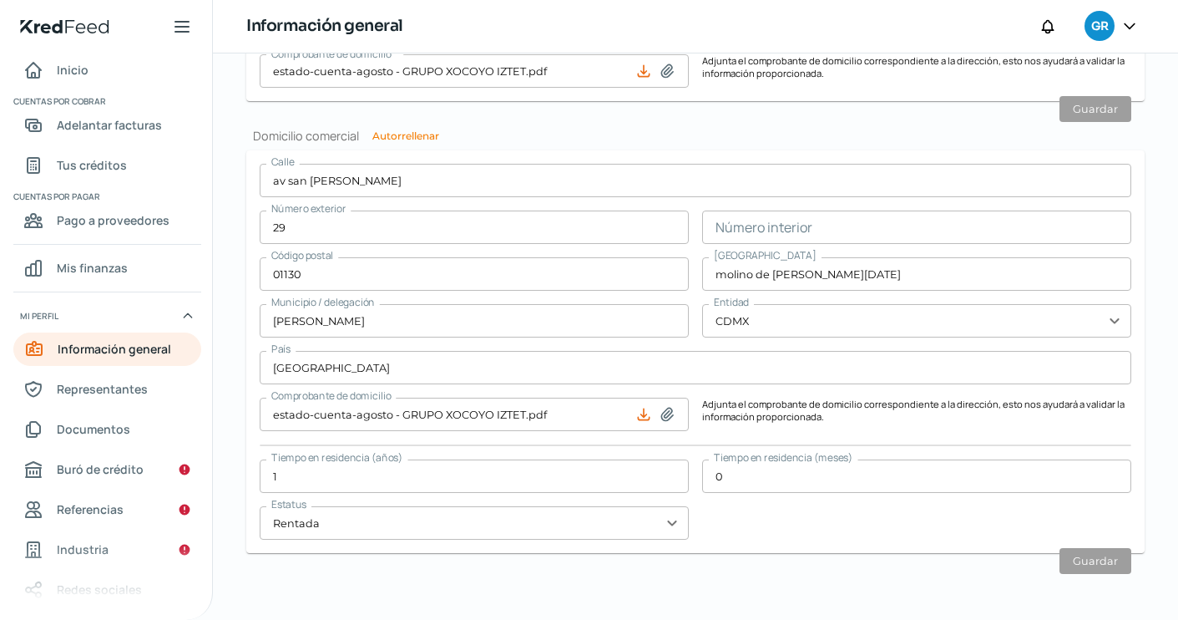
scroll to position [999, 0]
click at [150, 392] on link "Representantes" at bounding box center [107, 388] width 188 height 33
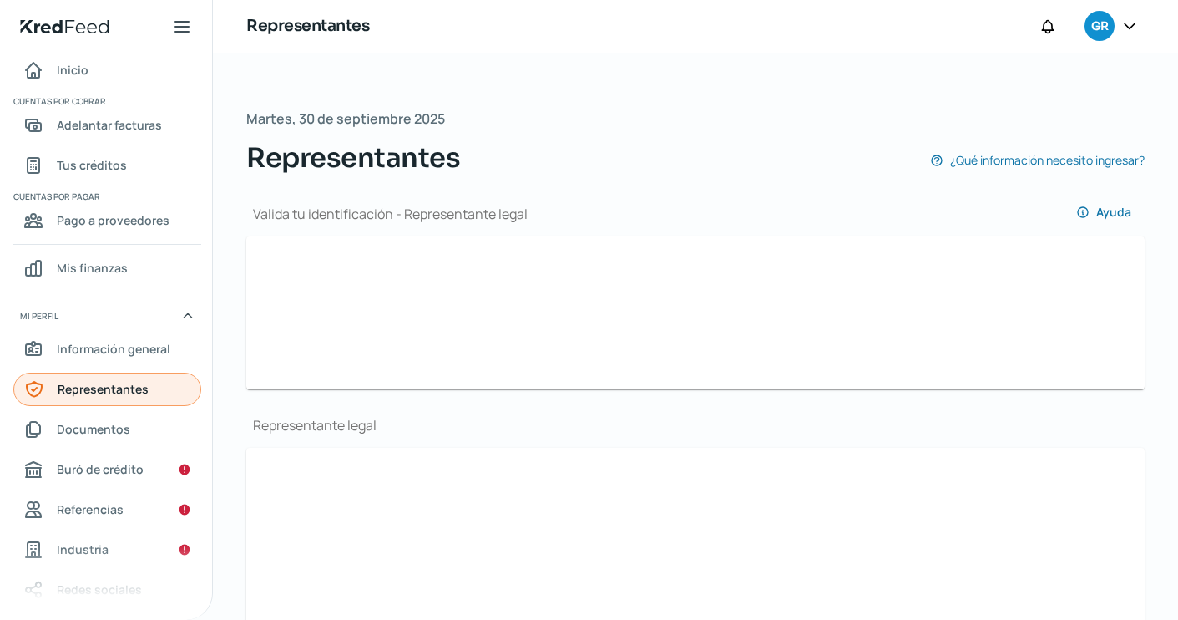
type input "Captura de pantalla 2025-09-25 a la(s) 5.14.16 p.m..png"
type input "Captura de pantalla 2025-09-25 a la(s) 5.14.58 p.m..png"
type input "ADOLFO"
type input "SINENCIO"
type input "CASTAÑEDA"
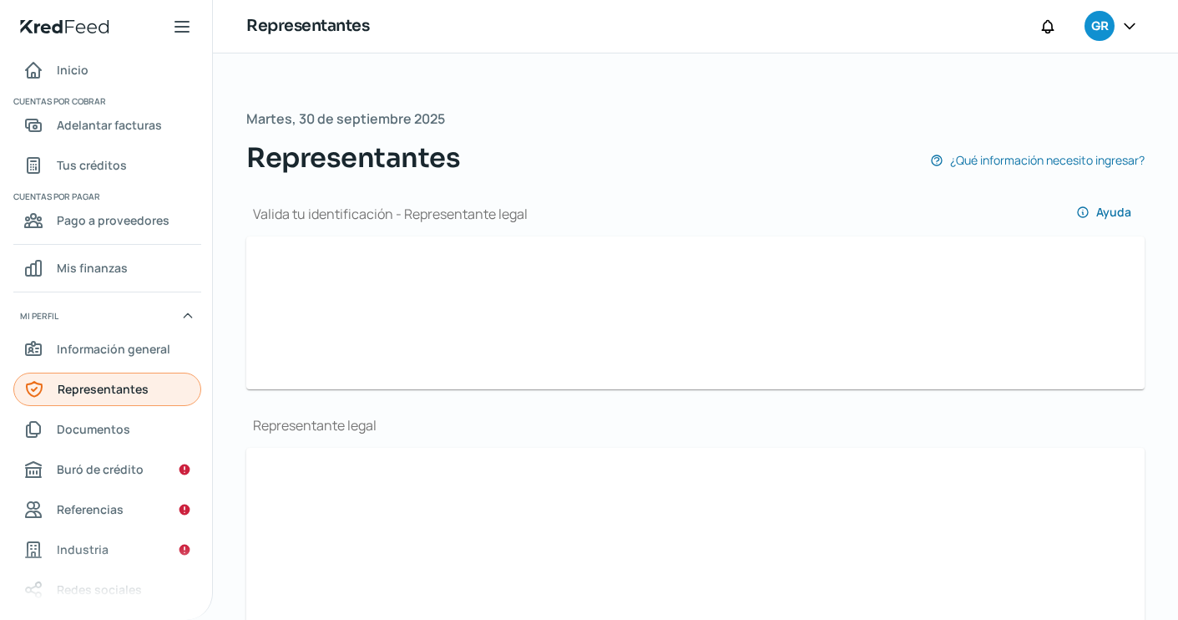
type input "SICA631119HDFNSD06"
type input "SICA6311194K3"
type input "nuevoproyecto@corporativoglobalmto.com.mx"
type input "55 - 3814 - 1243"
type input "Soltero/a"
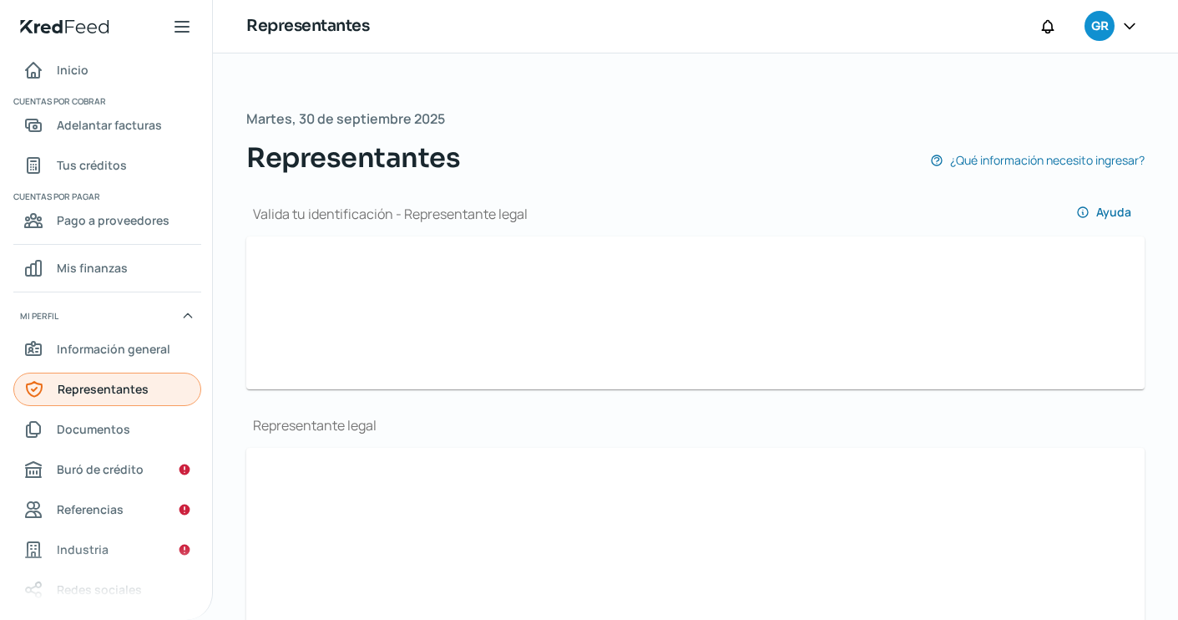
type input "SNCSAD63111909H400"
type input "19/11/1963"
type input "Hombre"
type input "Captura de pantalla 2025-09-25 a la(s) 5.22.16 p.m..png"
type input "Captura de pantalla 2025-09-25 a la(s) 5.22.36 p.m..png"
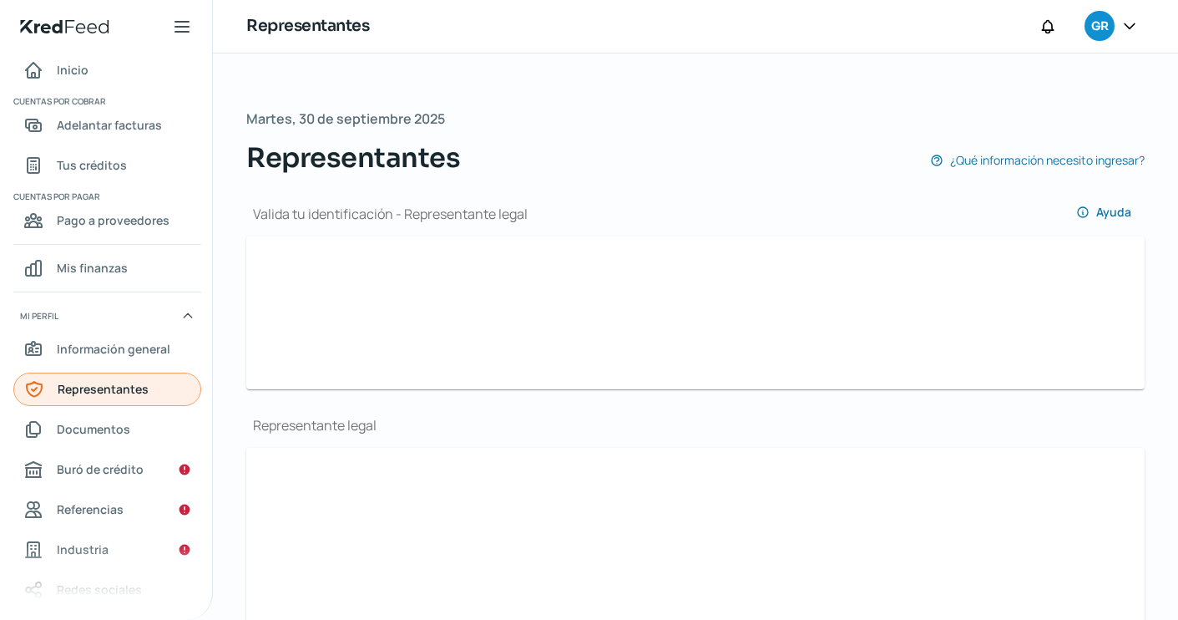
type input "ADOLFO"
type input "SINENCIO"
type input "CASTAÑEDA"
type input "SICA631119HDFNSD06"
type input "SICA6311194K3"
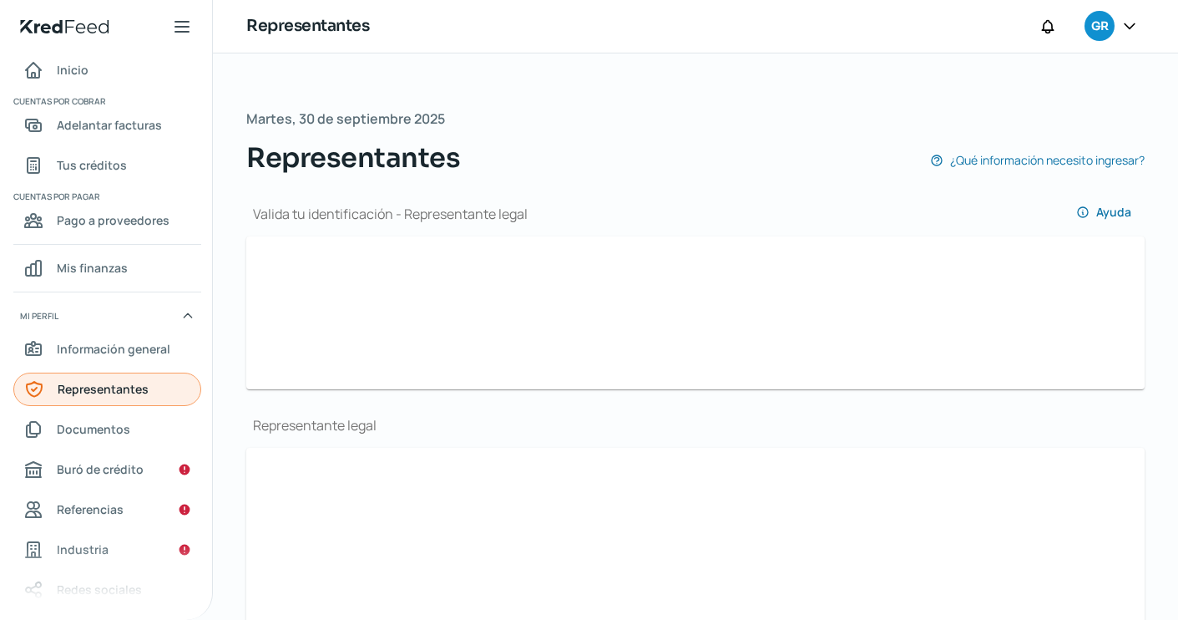
type input "nuevoproyecto@corporativoglobalmto.com.mx"
type input "55 - 3814 - 1243"
type input "Soltero/a"
type input "SNCSAD63111909H400"
type input "19/11/1963"
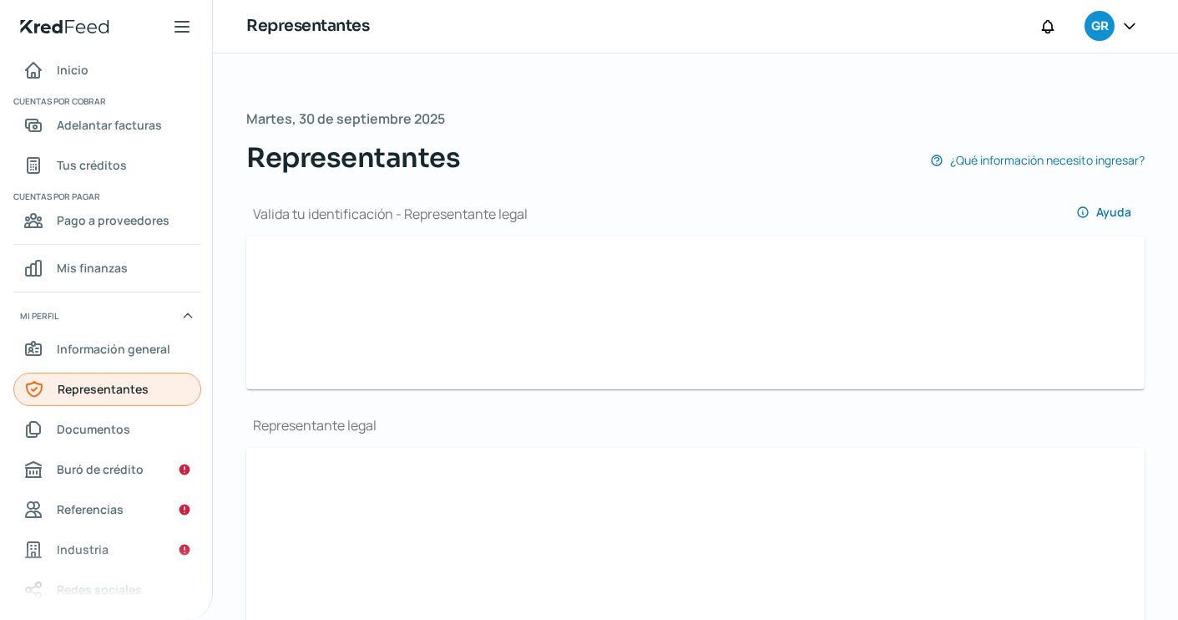
type input "Hombre"
type input "No"
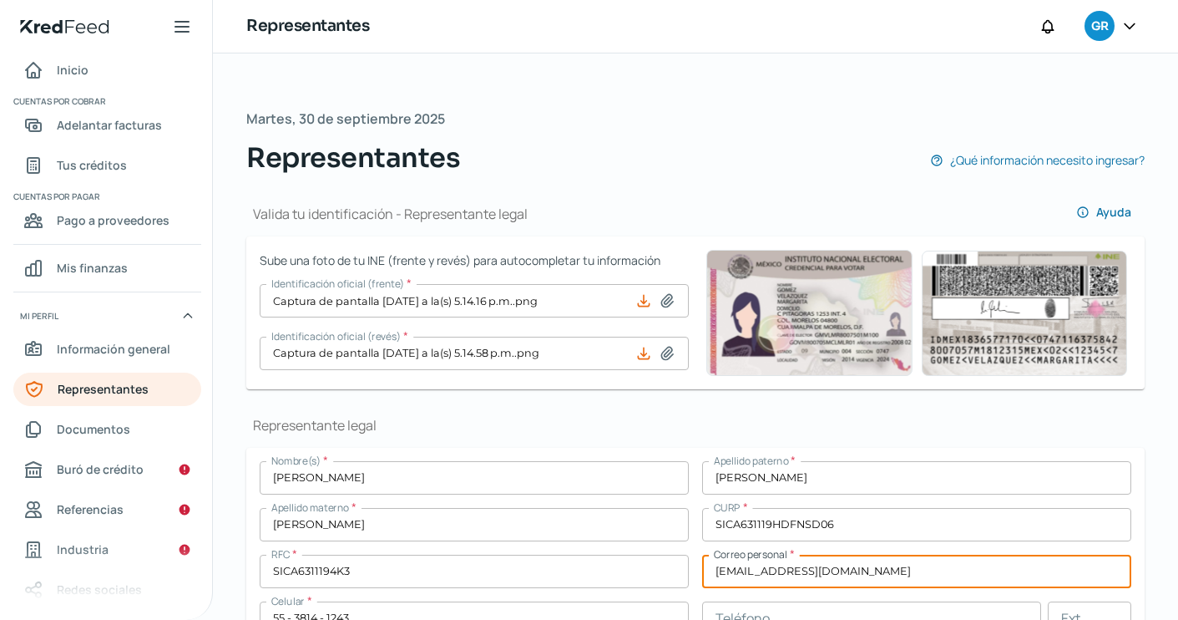
click at [793, 568] on input "nuevoproyecto@corporativoglobalmto.com.mx" at bounding box center [916, 571] width 429 height 33
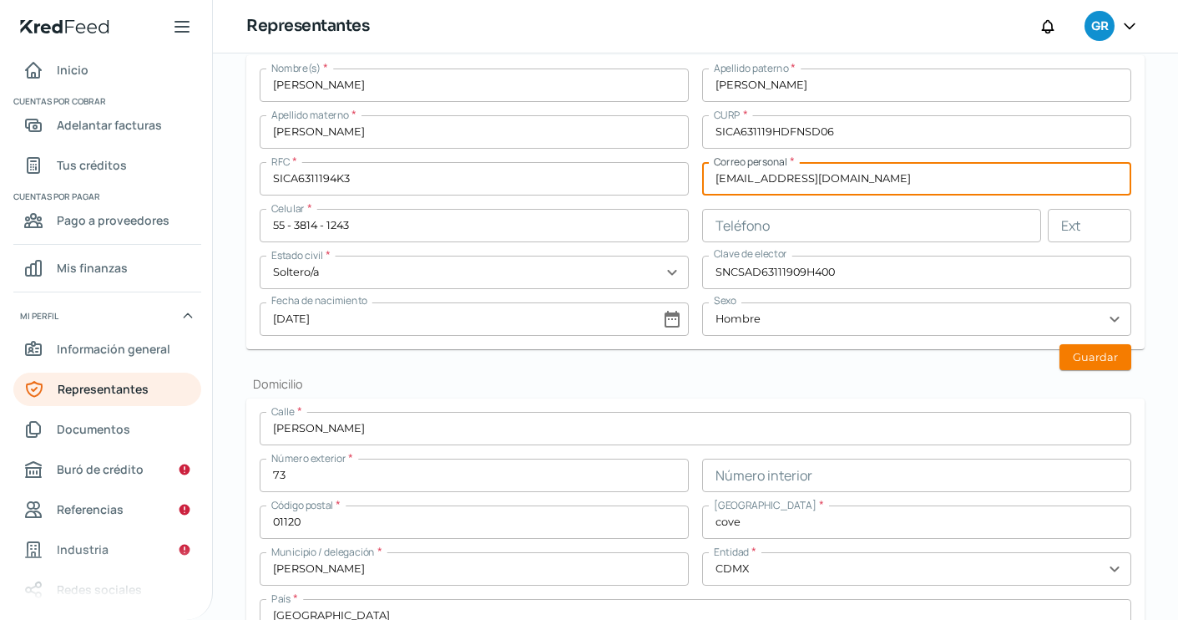
scroll to position [422, 0]
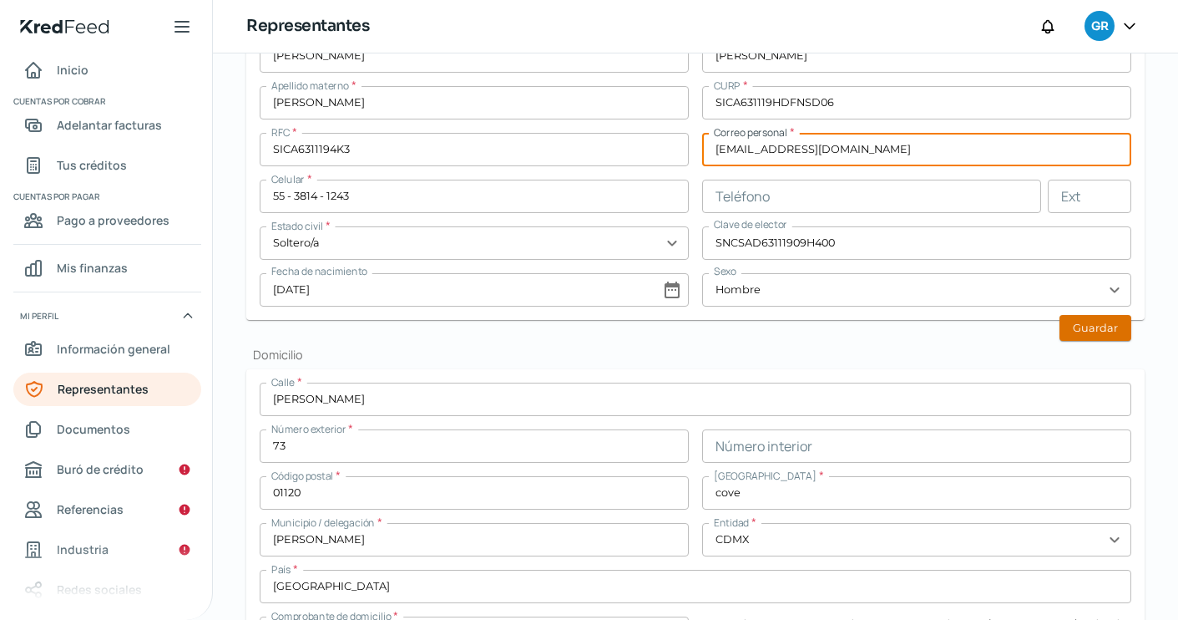
type input "nuevoproyectos@corporativoglobalmto.com.mx"
click at [1078, 327] on button "Guardar" at bounding box center [1096, 328] width 72 height 26
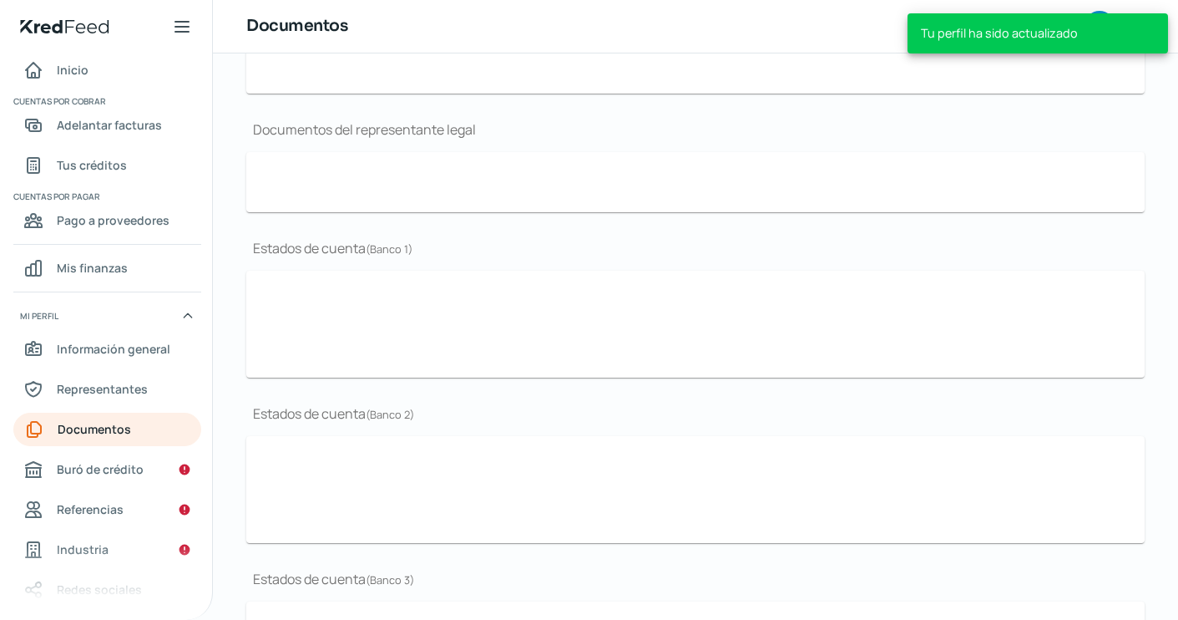
type input "CSF Grupo Xocoyo 050825.pdf"
type input "ORGANIGRAMA-GRUPO XOCOYO IZTET S.A. DE C.V..pdf"
type input "XOCOYO Financieros 2024.pdf"
type input "ORGANIGRAMA-GRUPO XOCOYO IZTET S.A. DE C.V..pdf"
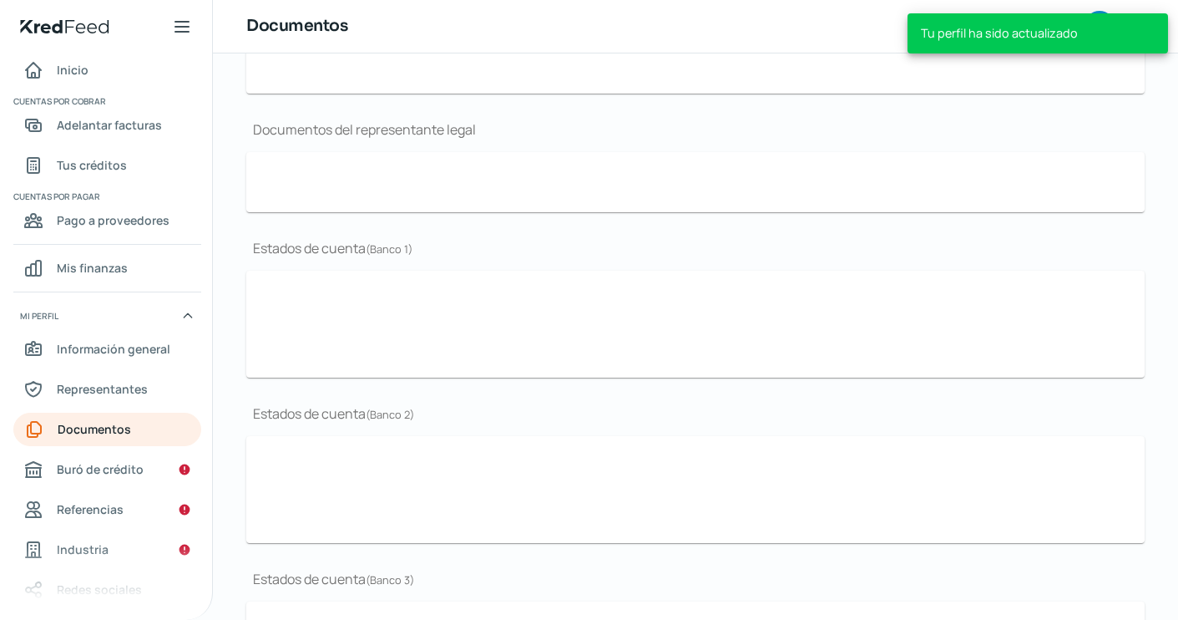
type input "XOCOYO JULIO.PDF"
type input "XOCOYO JUNIO.PDF"
type input "XOCOYO MAYO.PDF"
type input "XOCOYO JUNIO.PDF"
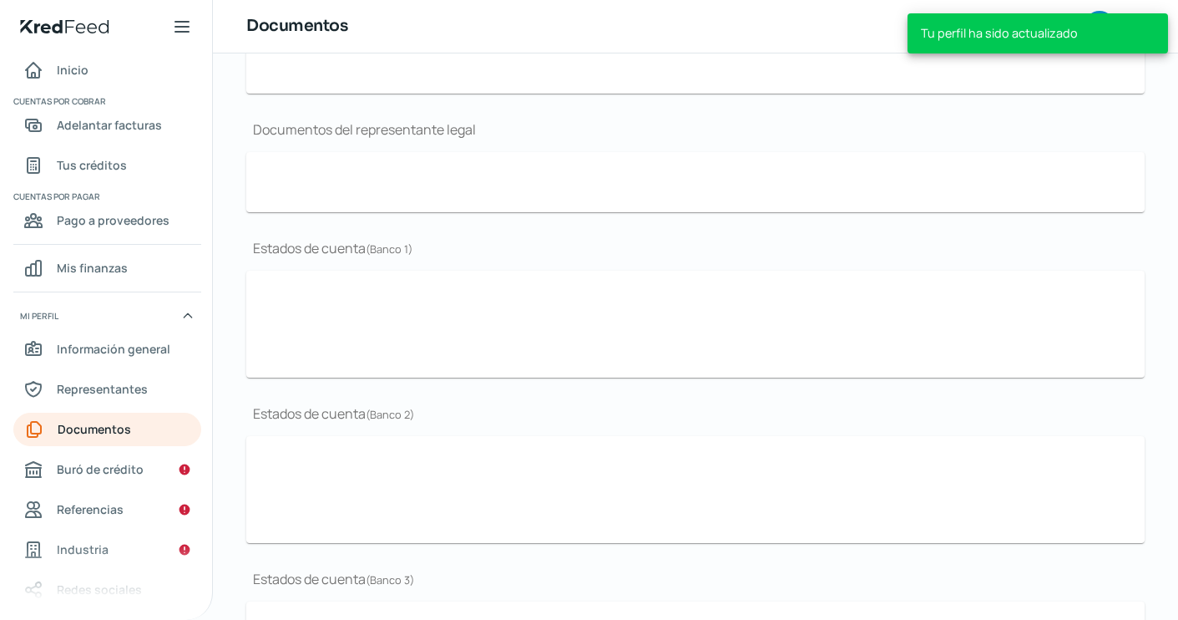
type input "XOCOYO JULIO.PDF"
type input "XOCOYO MAYO.PDF"
type input "XOCOYO JUNIO.PDF"
type input "XOCOYO JULIO.PDF"
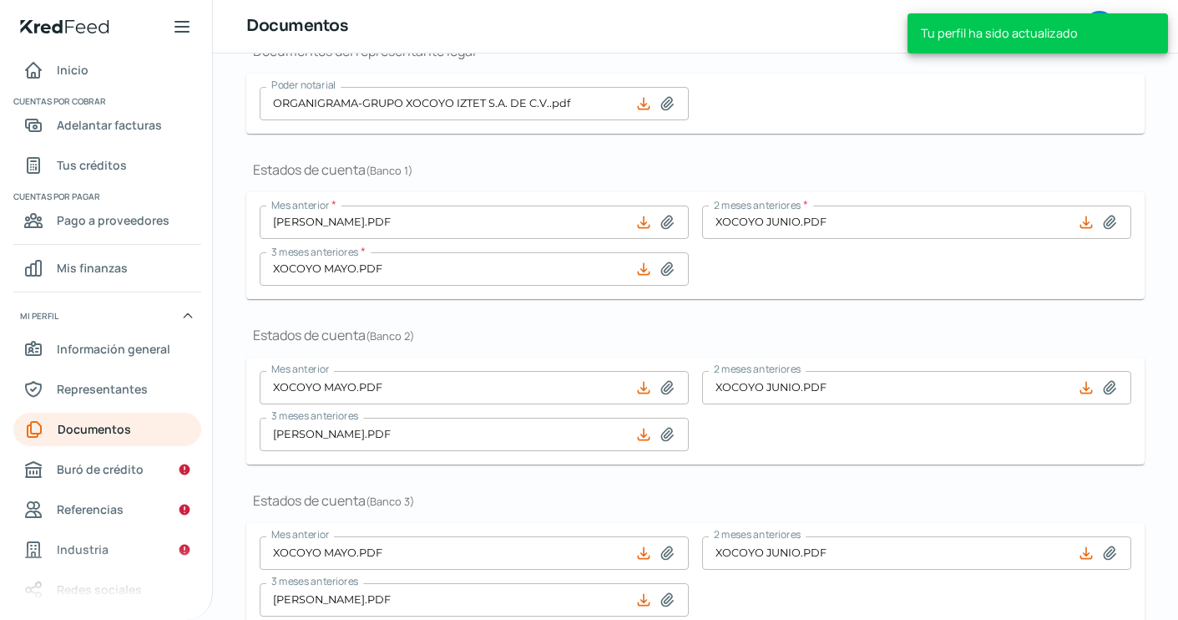
scroll to position [405, 0]
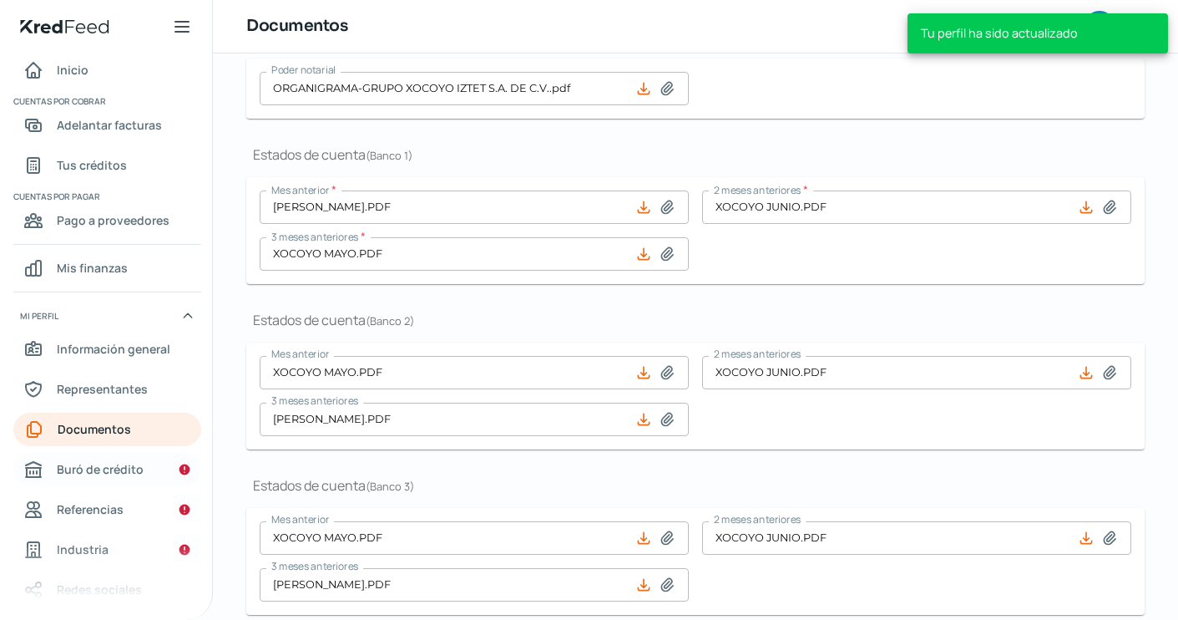
click at [120, 475] on span "Buró de crédito" at bounding box center [100, 468] width 87 height 21
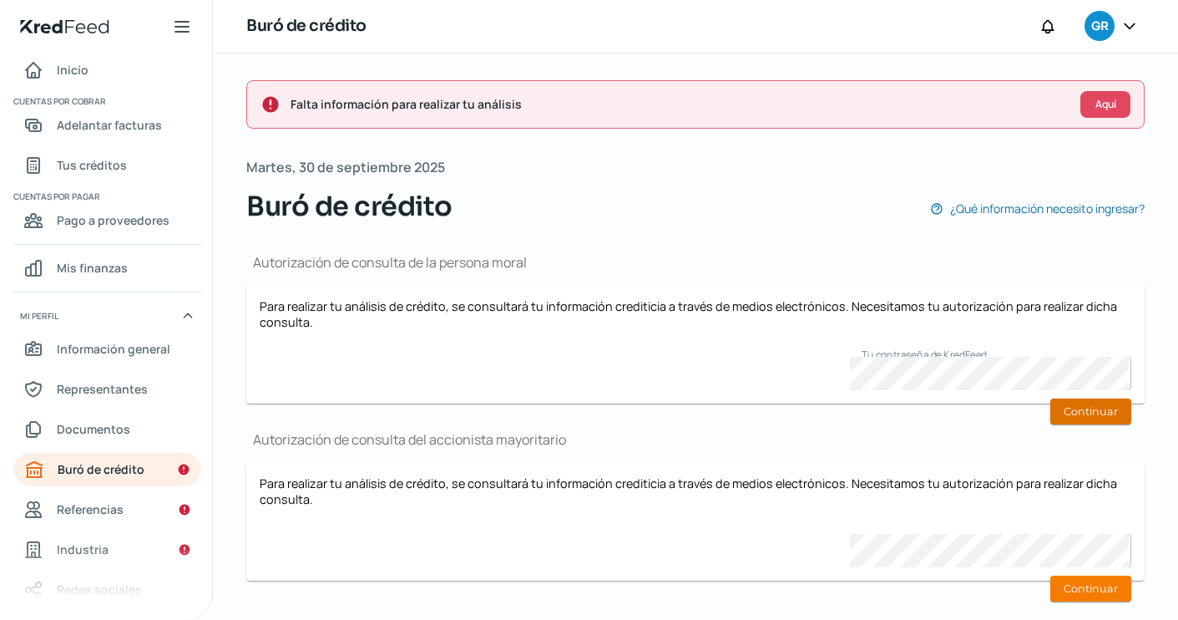
click at [1087, 407] on button "Continuar" at bounding box center [1091, 411] width 81 height 26
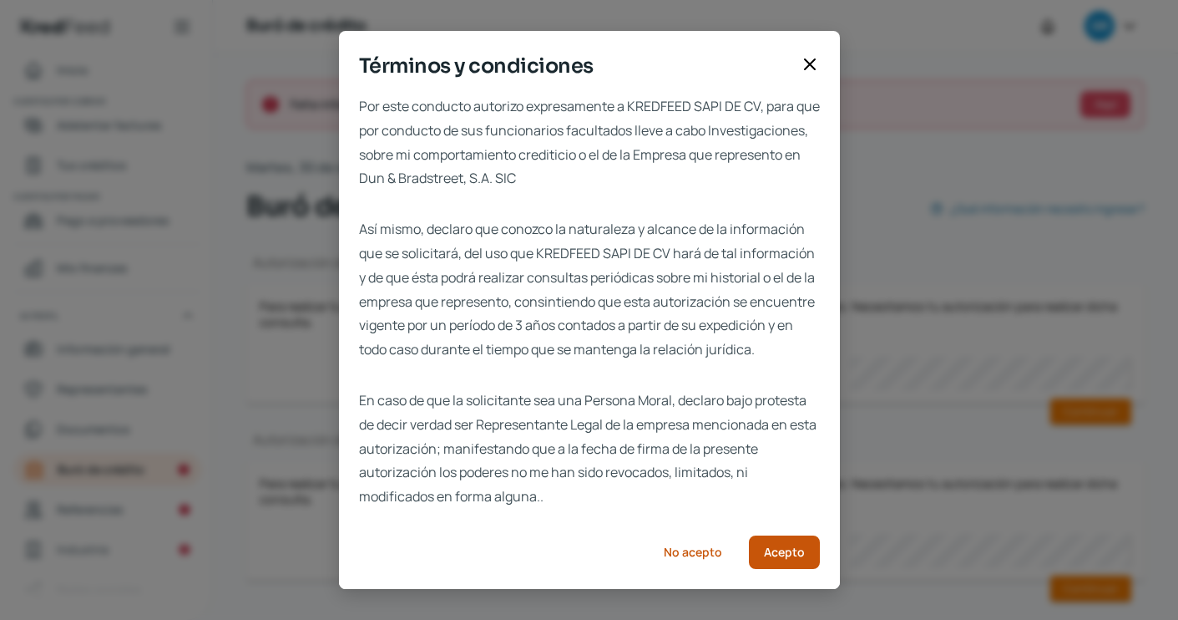
click at [800, 551] on button "Acepto" at bounding box center [784, 551] width 71 height 33
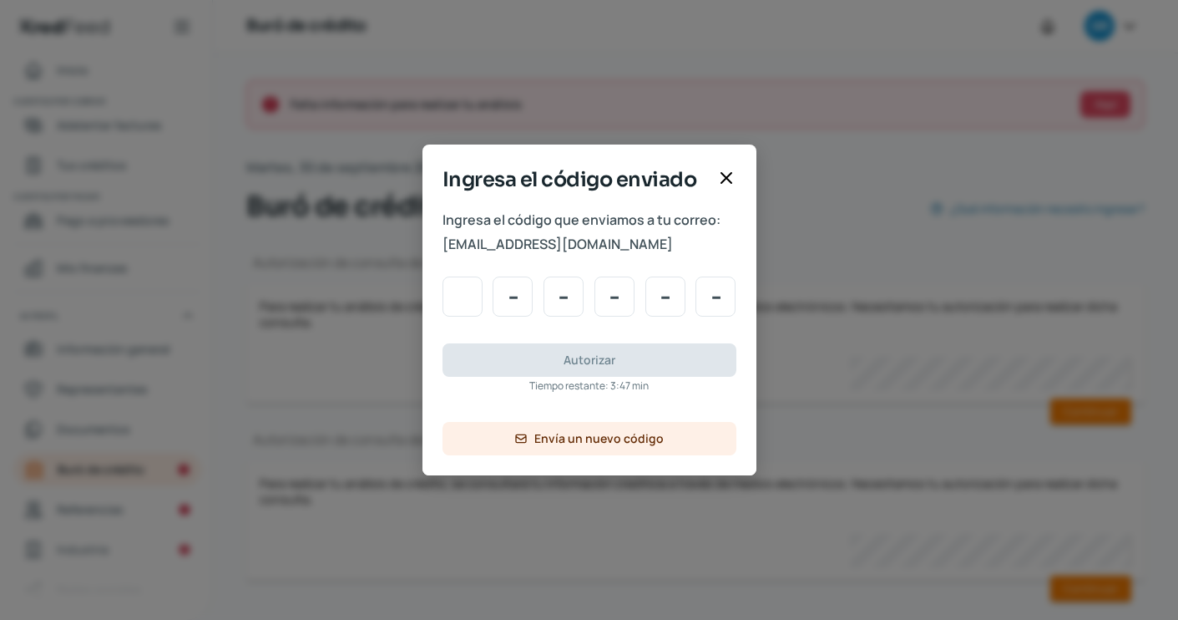
type input "1"
type input "8"
type input "0"
type input "9"
type input "3"
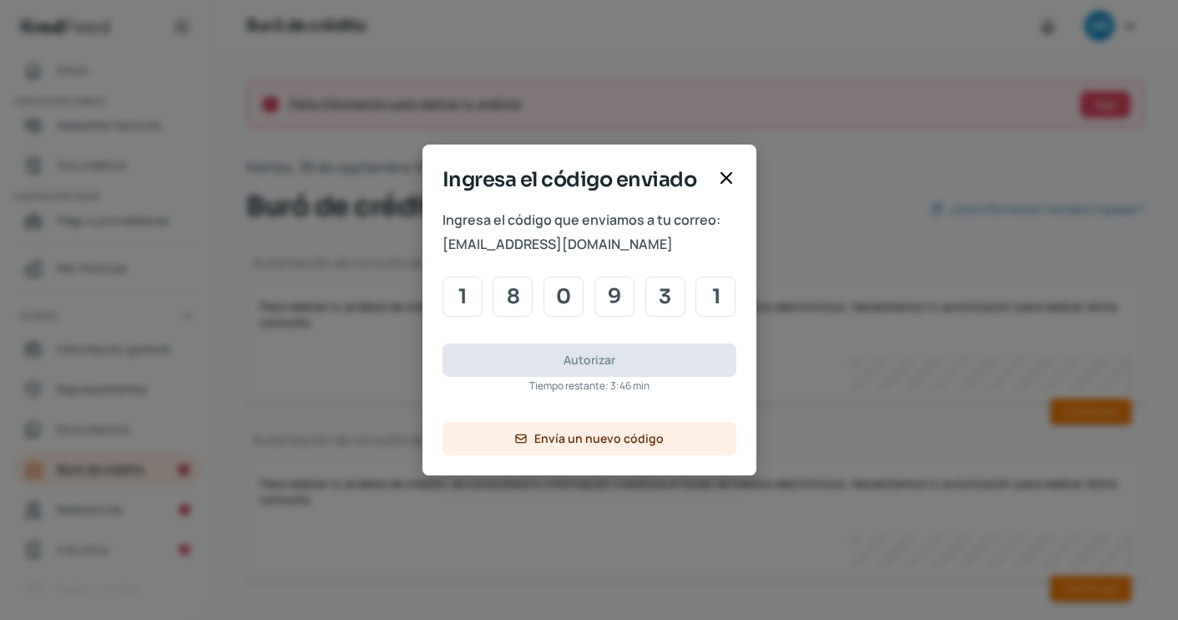
type input "1"
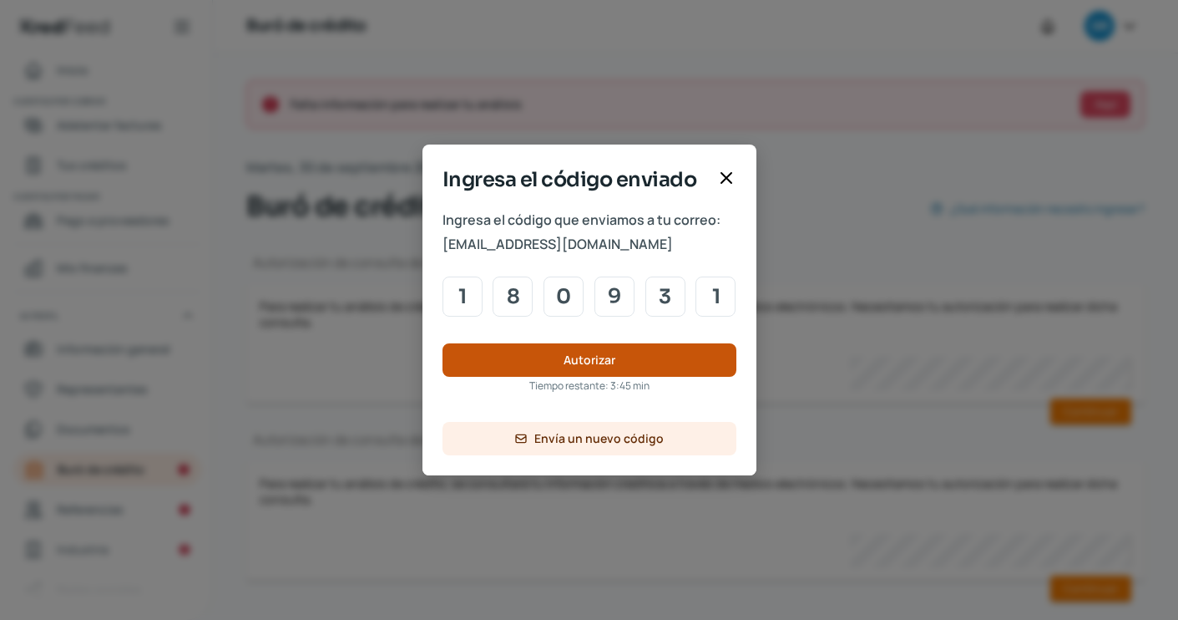
click at [652, 359] on button "Autorizar" at bounding box center [590, 359] width 294 height 33
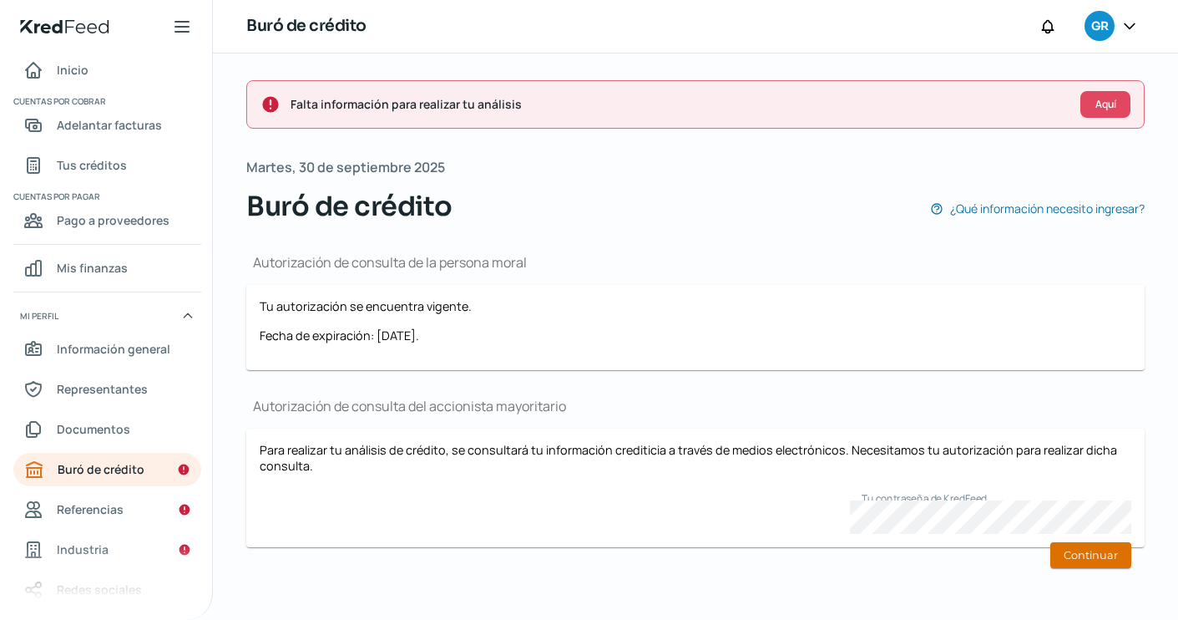
click at [1072, 545] on button "Continuar" at bounding box center [1091, 555] width 81 height 26
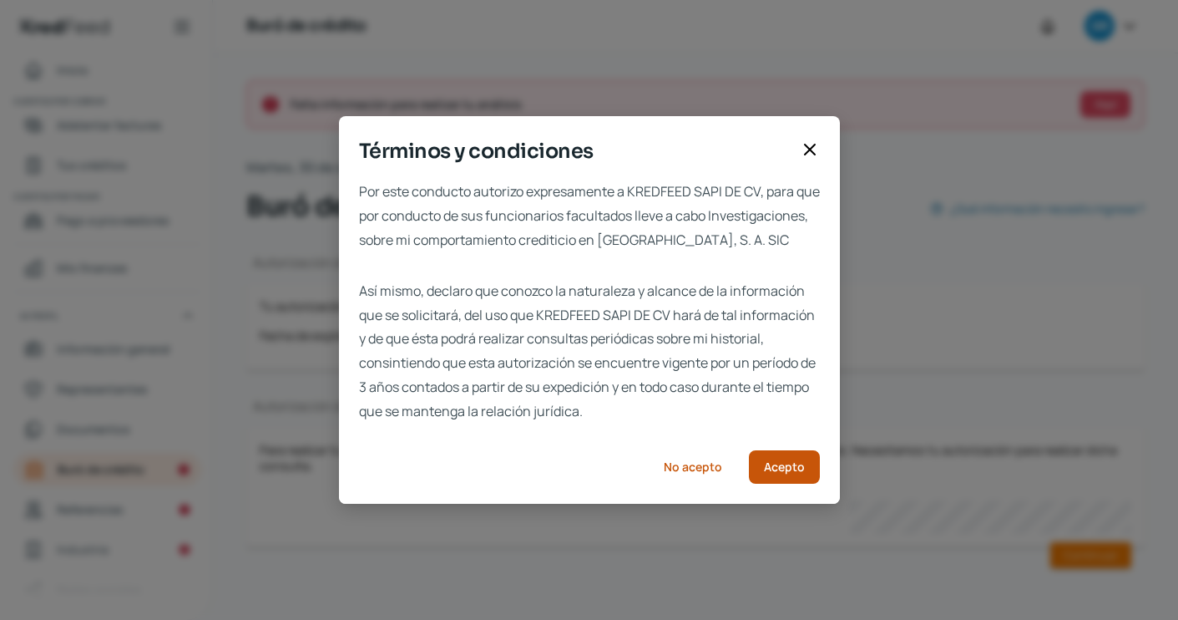
click at [778, 473] on span "Acepto" at bounding box center [784, 467] width 41 height 12
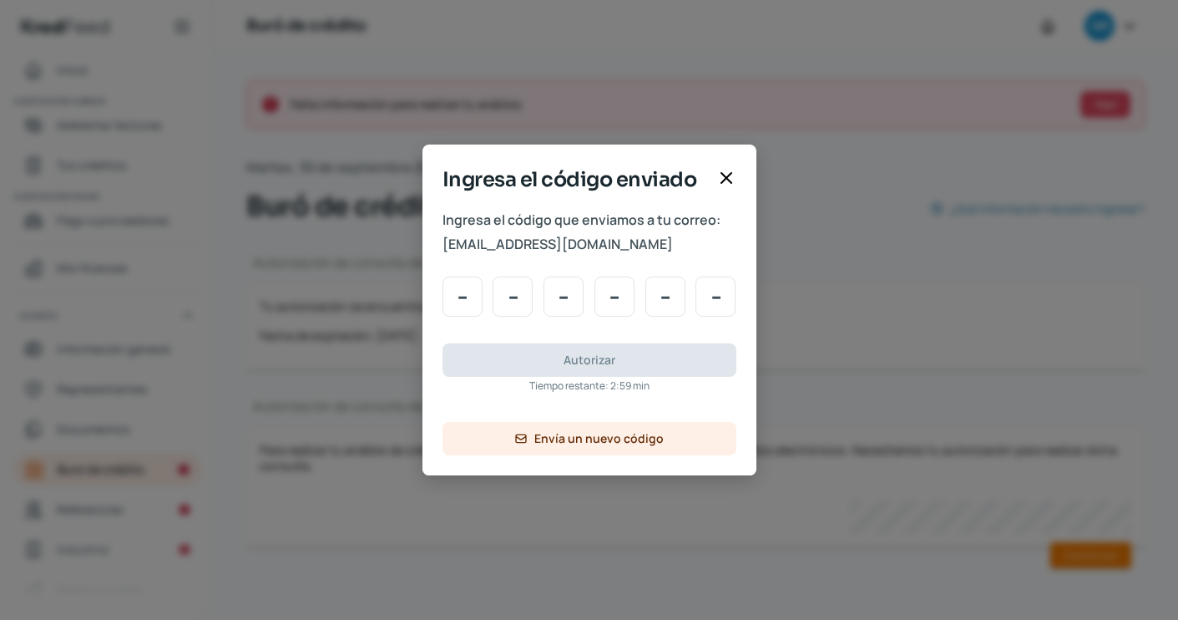
click at [724, 174] on icon at bounding box center [727, 178] width 20 height 20
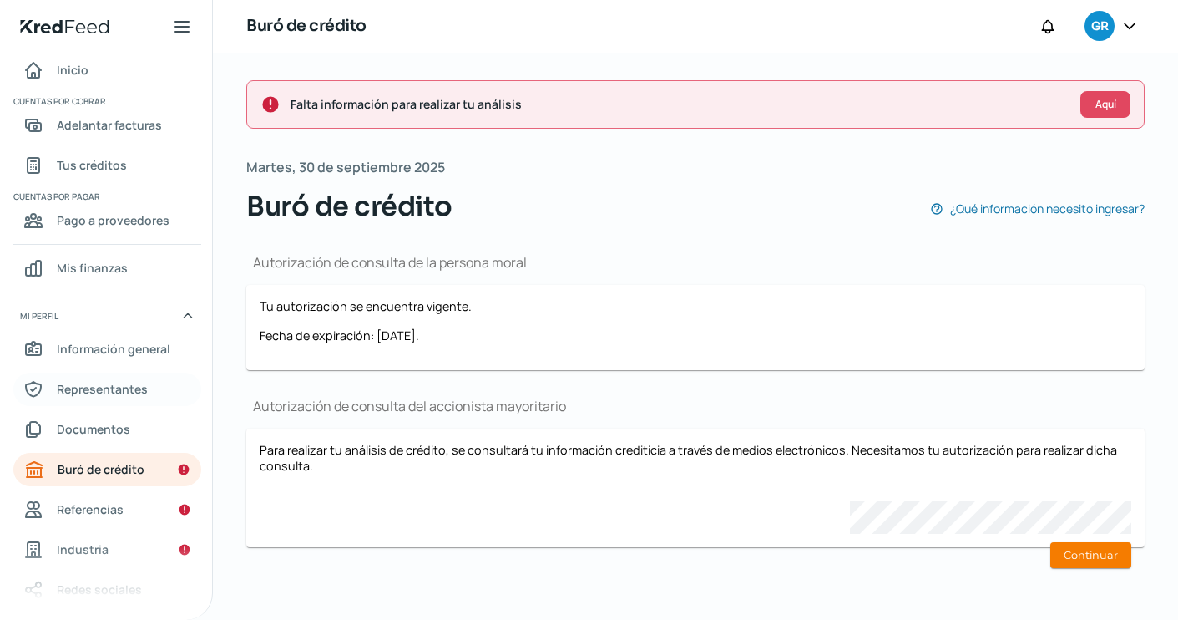
click at [134, 392] on span "Representantes" at bounding box center [102, 388] width 91 height 21
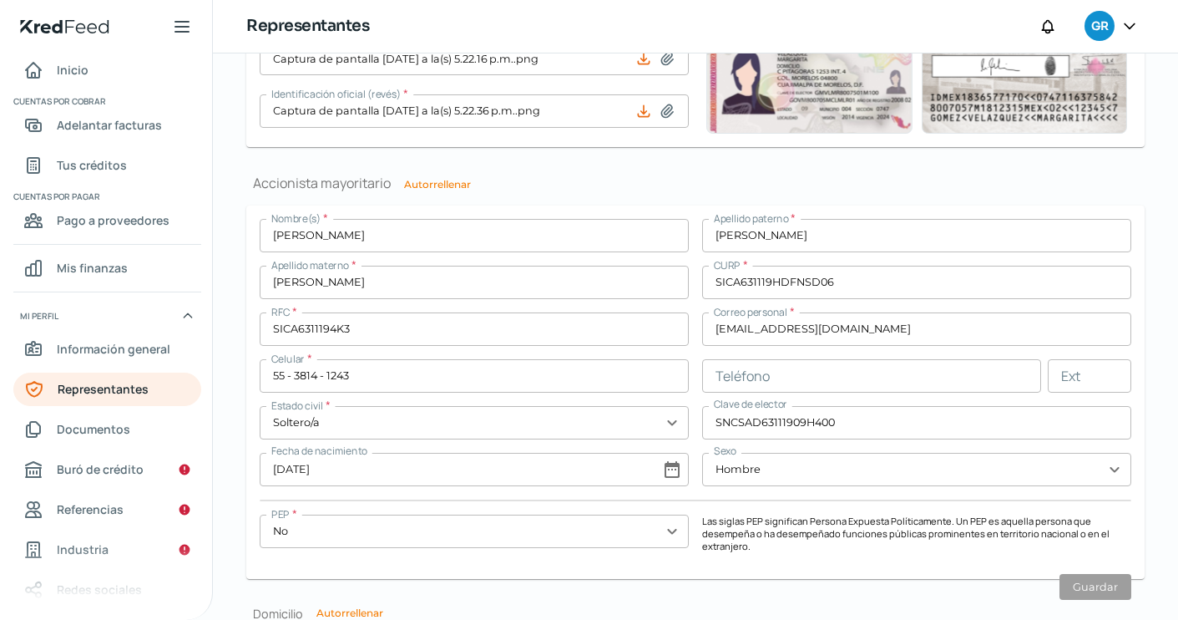
scroll to position [1181, 0]
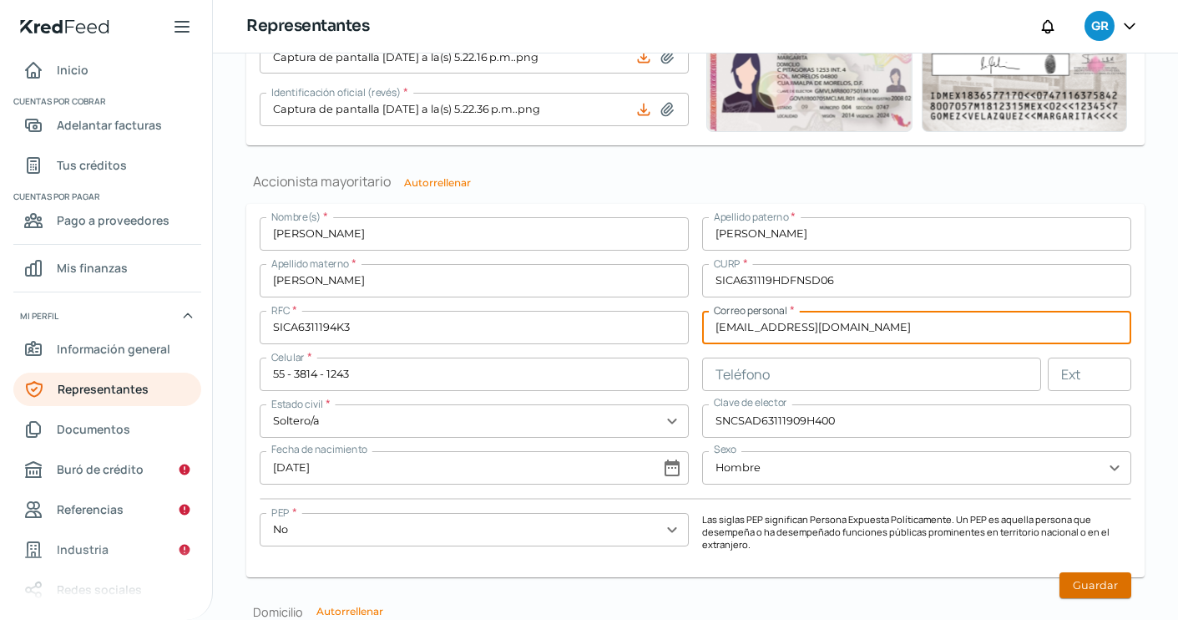
type input "nuevoproyectos@corporativoglobalmto.com.mx"
click at [1097, 576] on button "Guardar" at bounding box center [1096, 585] width 72 height 26
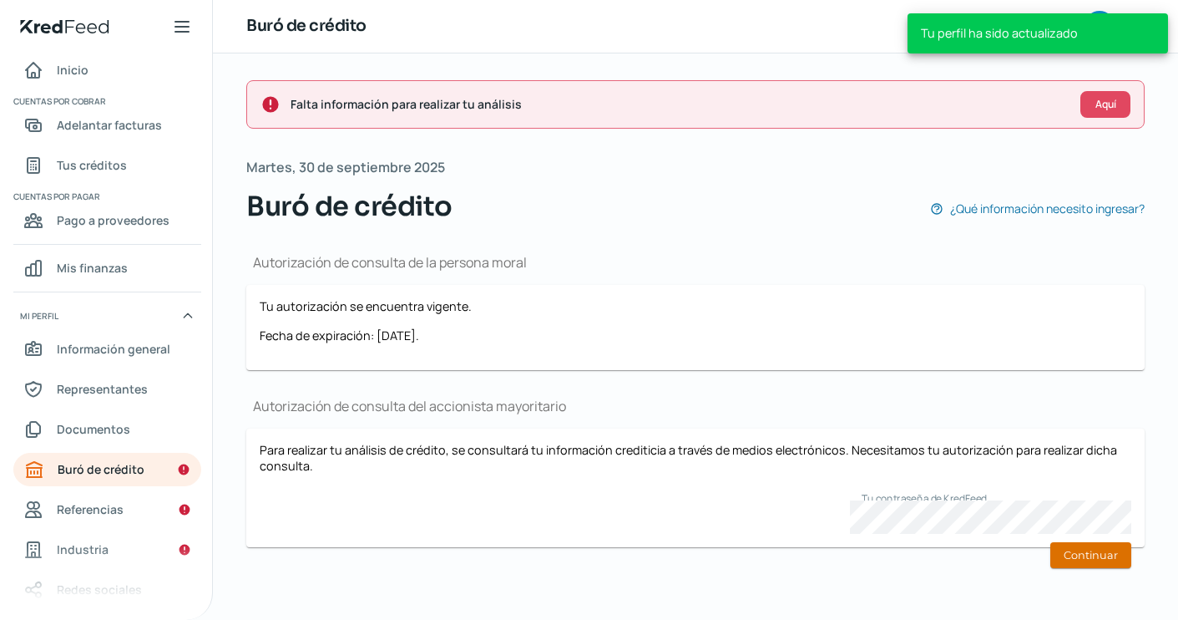
click at [1104, 558] on button "Continuar" at bounding box center [1091, 555] width 81 height 26
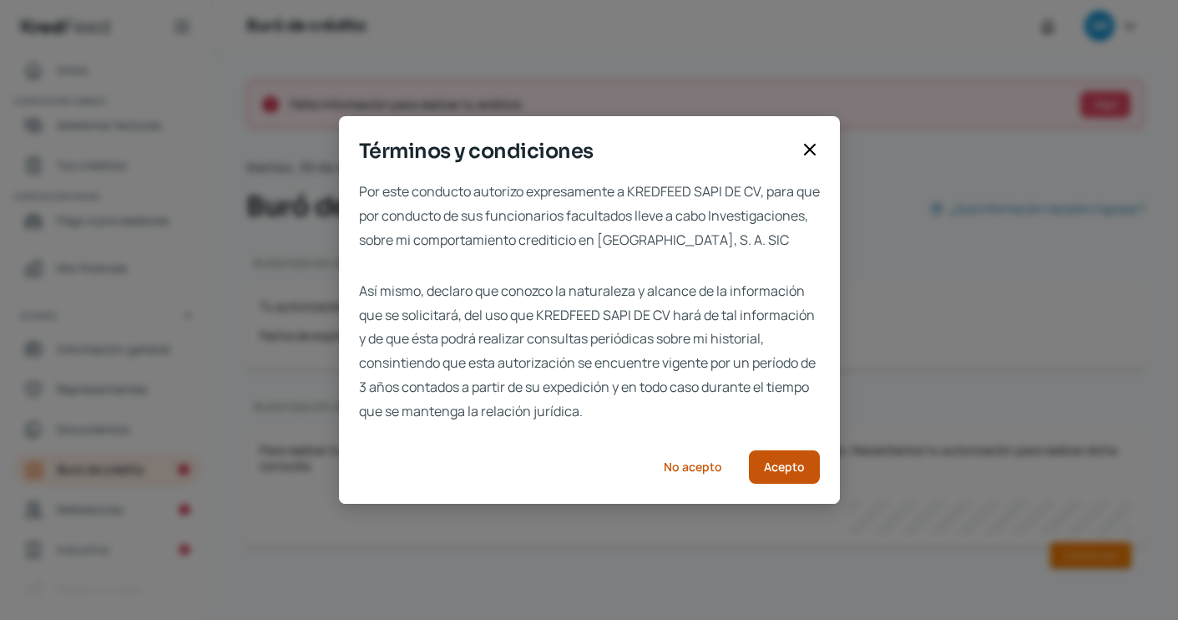
click at [790, 473] on span "Acepto" at bounding box center [784, 467] width 41 height 12
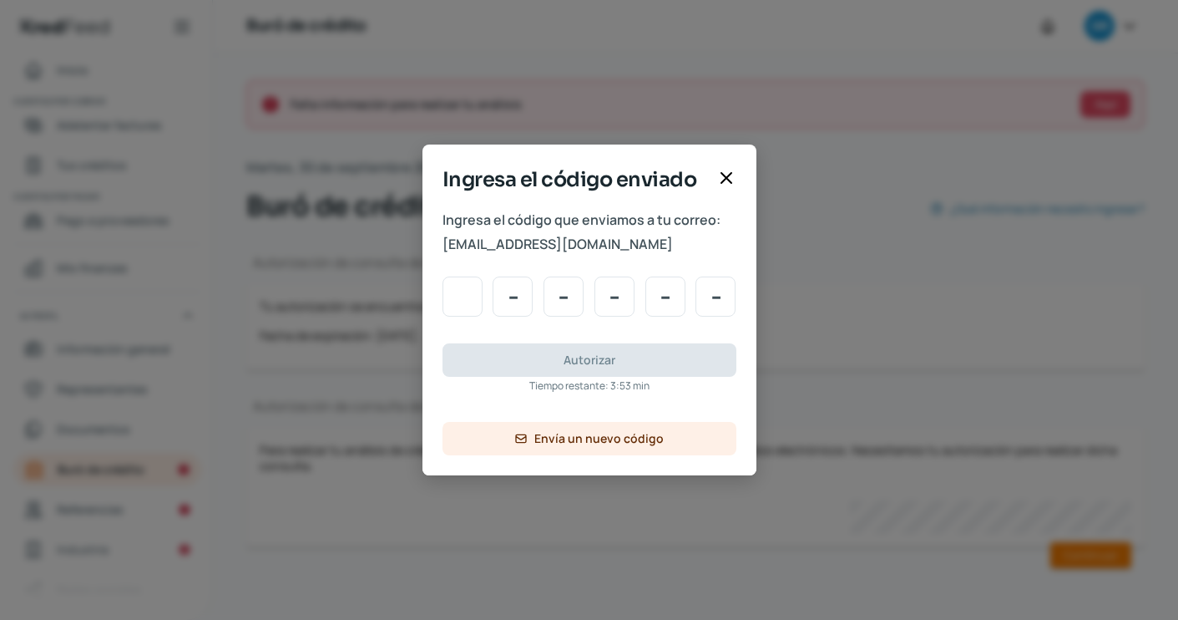
type input "9"
type input "4"
type input "8"
type input "4"
type input "0"
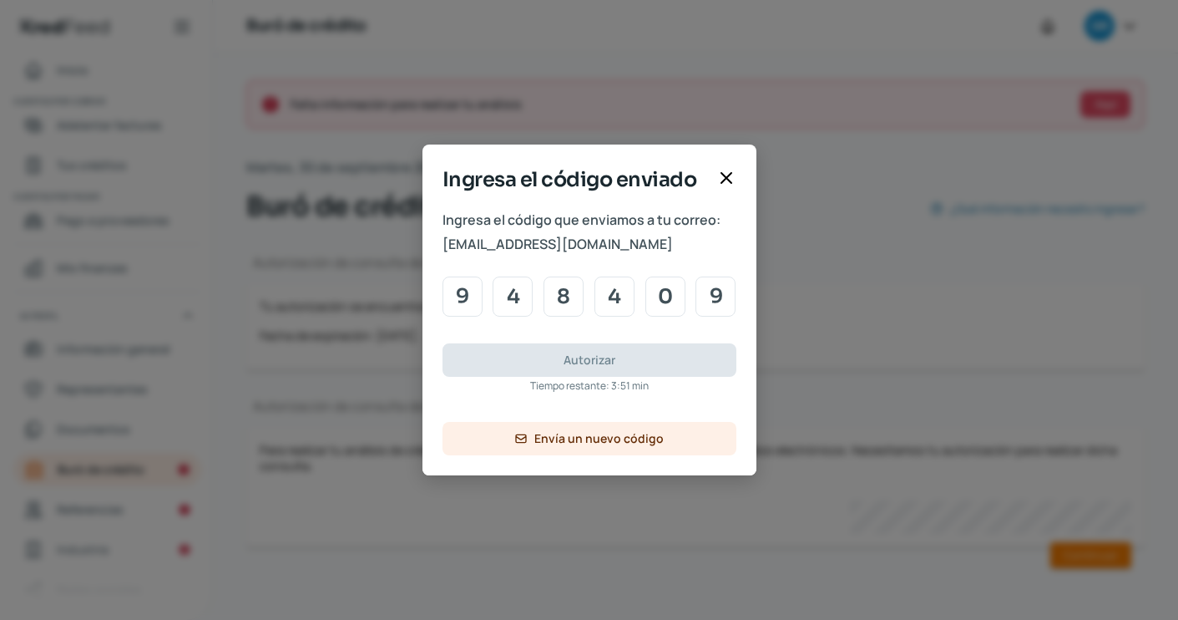
type input "9"
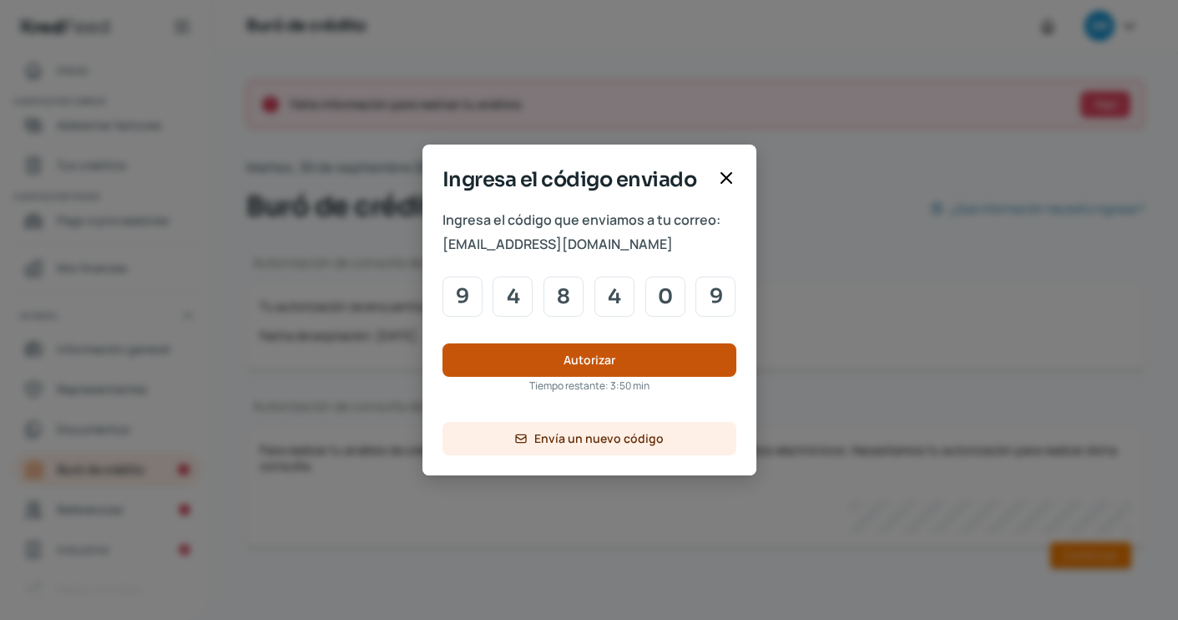
click at [628, 371] on button "Autorizar" at bounding box center [590, 359] width 294 height 33
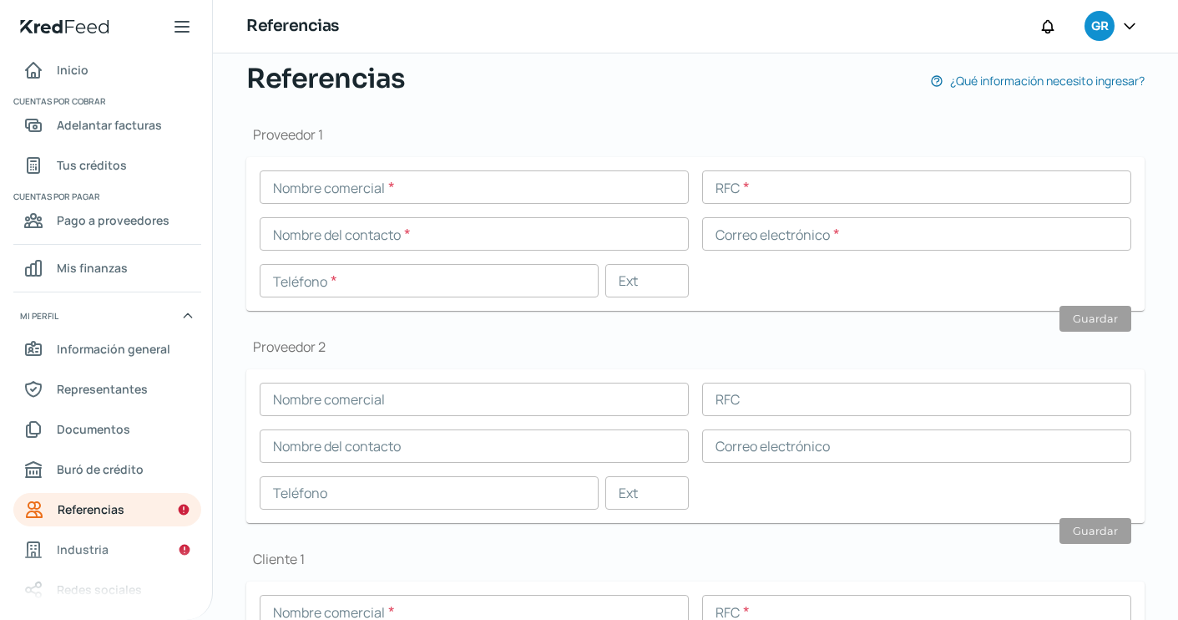
scroll to position [129, 0]
